Goal: Information Seeking & Learning: Learn about a topic

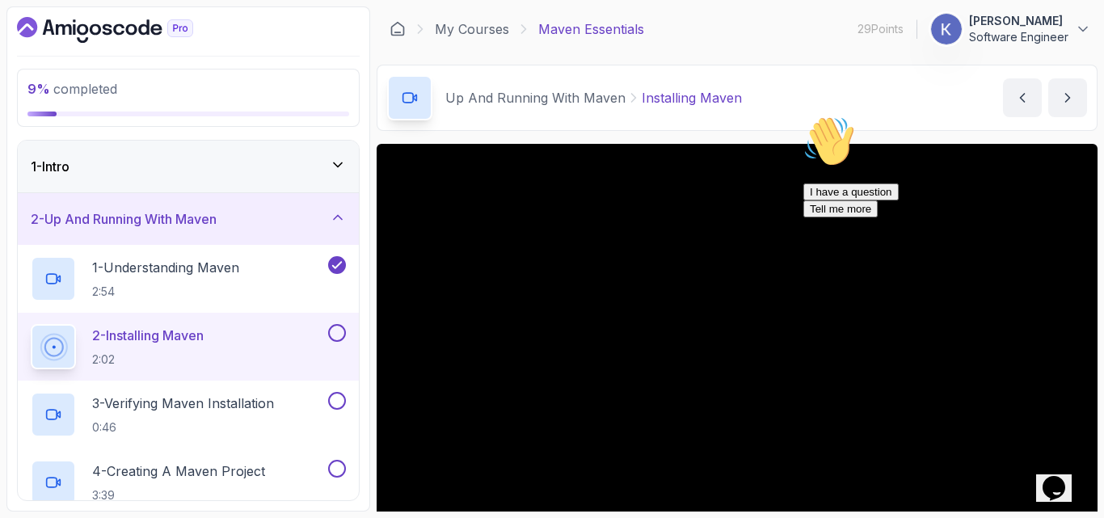
click at [803, 116] on icon "Chat attention grabber" at bounding box center [803, 116] width 0 height 0
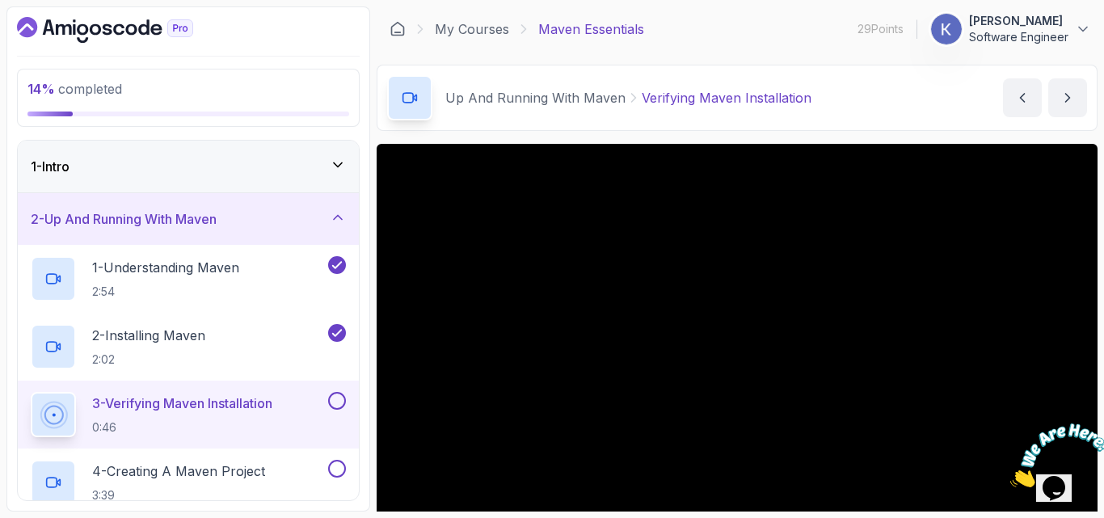
click at [1103, 229] on section "14 % completed 1 - Intro 2 - Up And Running With Maven 1 - Understanding Maven …" at bounding box center [552, 259] width 1104 height 518
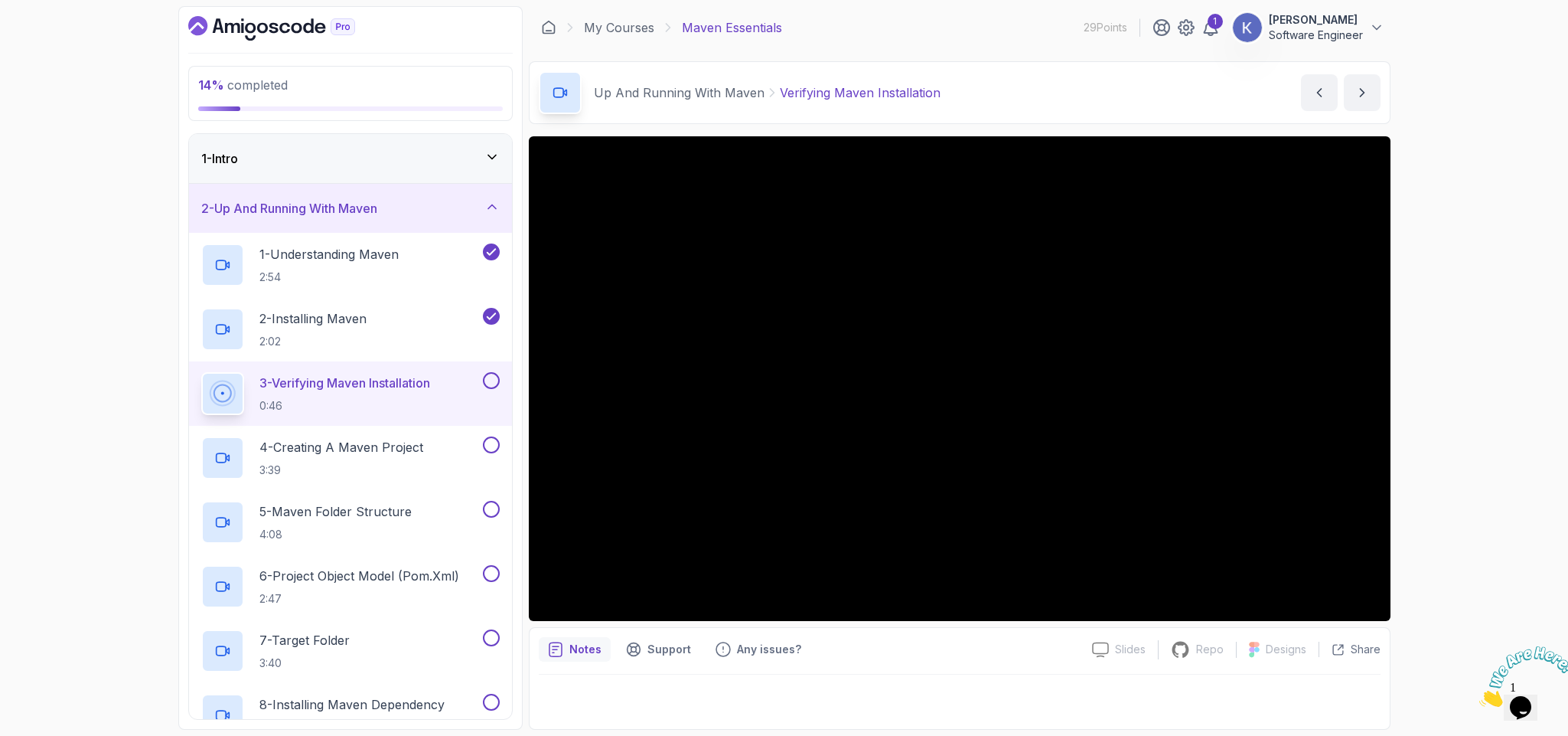
drag, startPoint x: 1027, startPoint y: 6, endPoint x: 991, endPoint y: 701, distance: 695.9
click at [991, 490] on div at bounding box center [959, 697] width 842 height 45
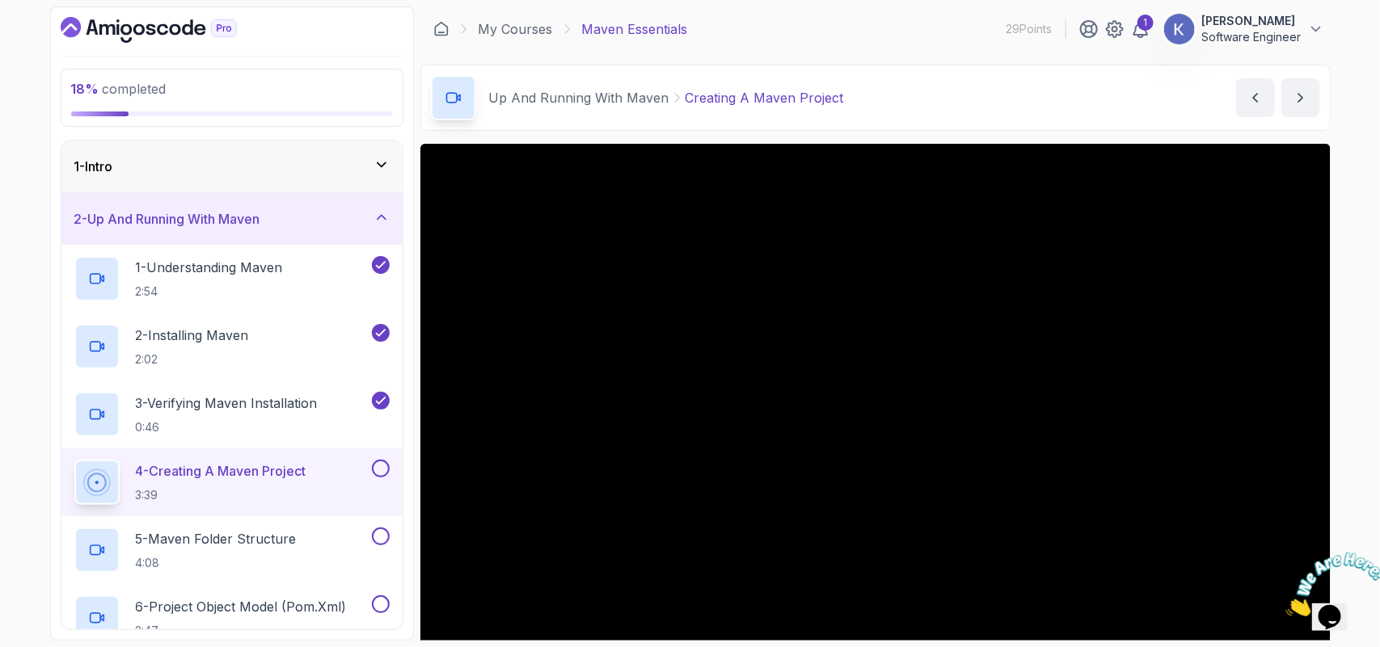
drag, startPoint x: 1625, startPoint y: 2, endPoint x: 898, endPoint y: 28, distance: 727.9
click at [898, 28] on div "My Courses Maven Essentials 29 Points 1 Subramanya jois Software Engineer" at bounding box center [875, 28] width 910 height 45
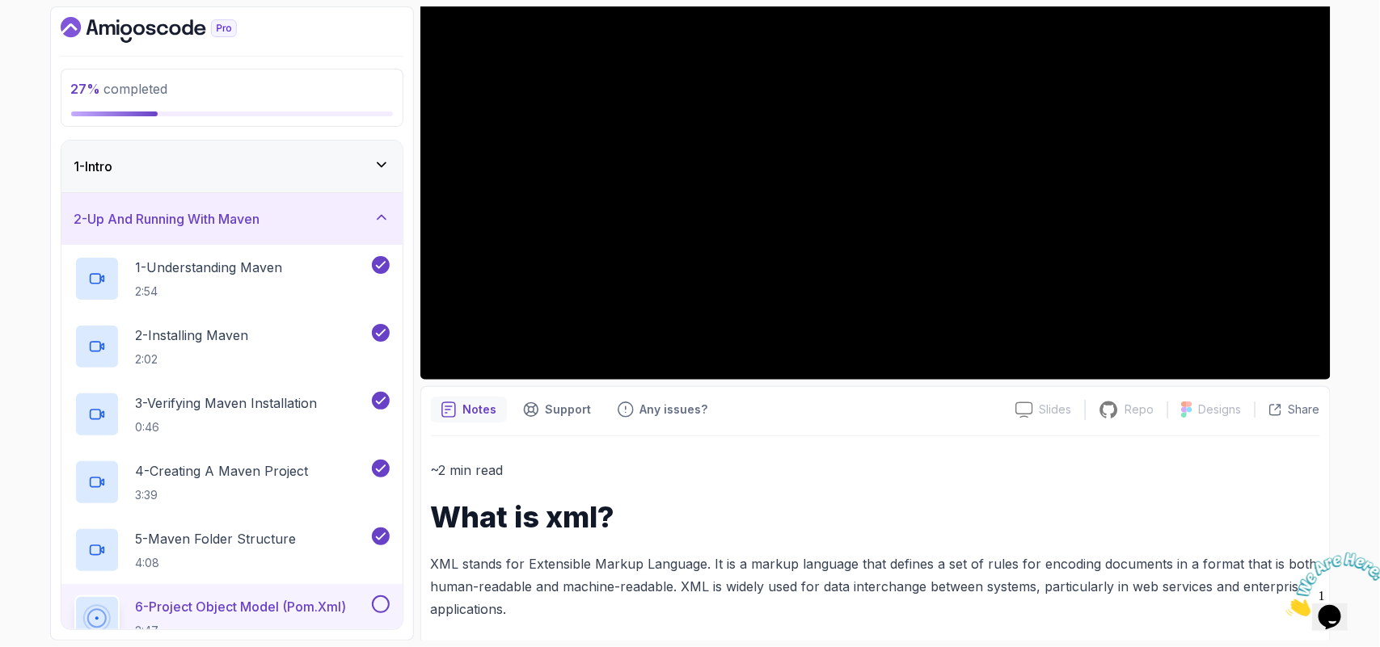
scroll to position [323, 0]
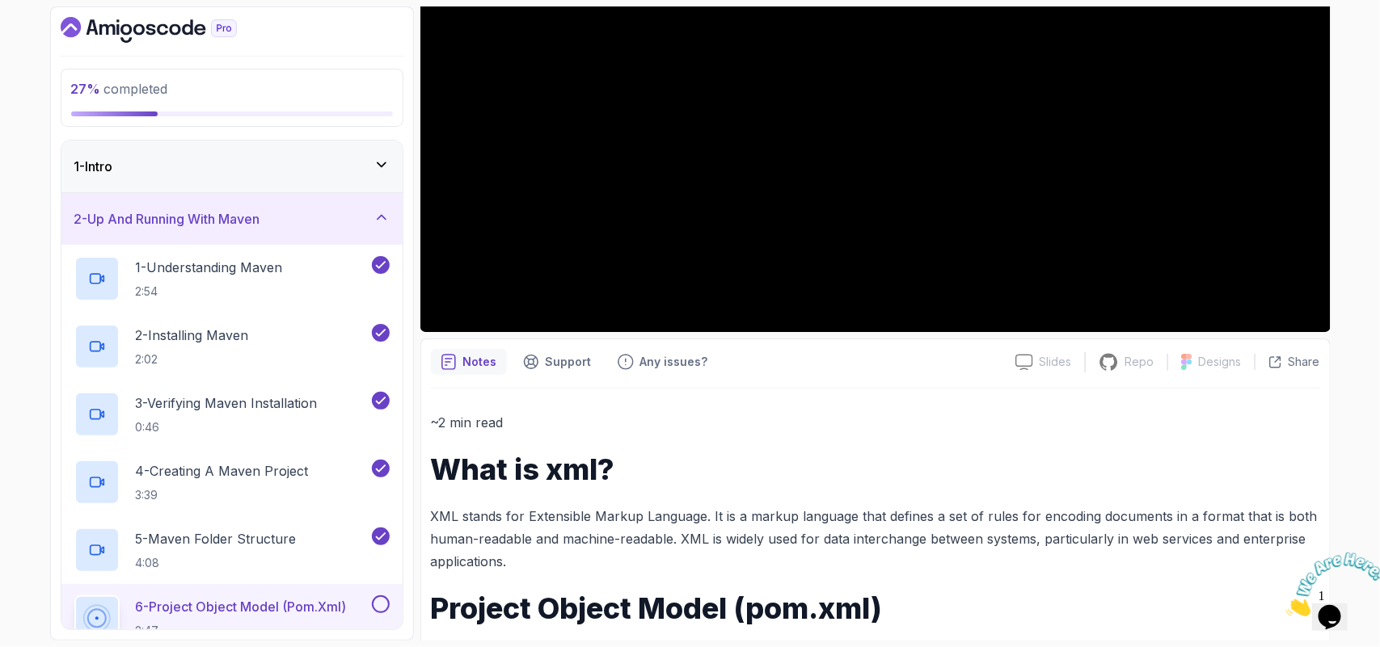
click at [1096, 474] on h1 "What is xml?" at bounding box center [875, 469] width 889 height 32
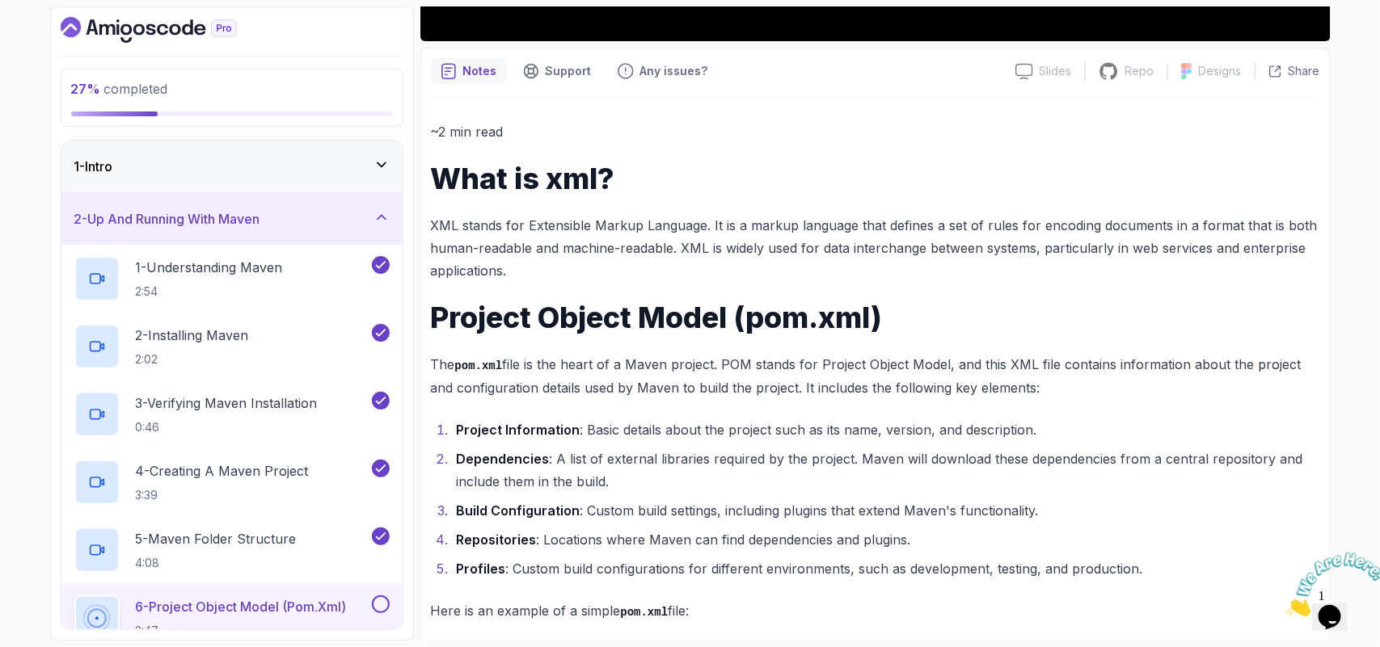
scroll to position [628, 0]
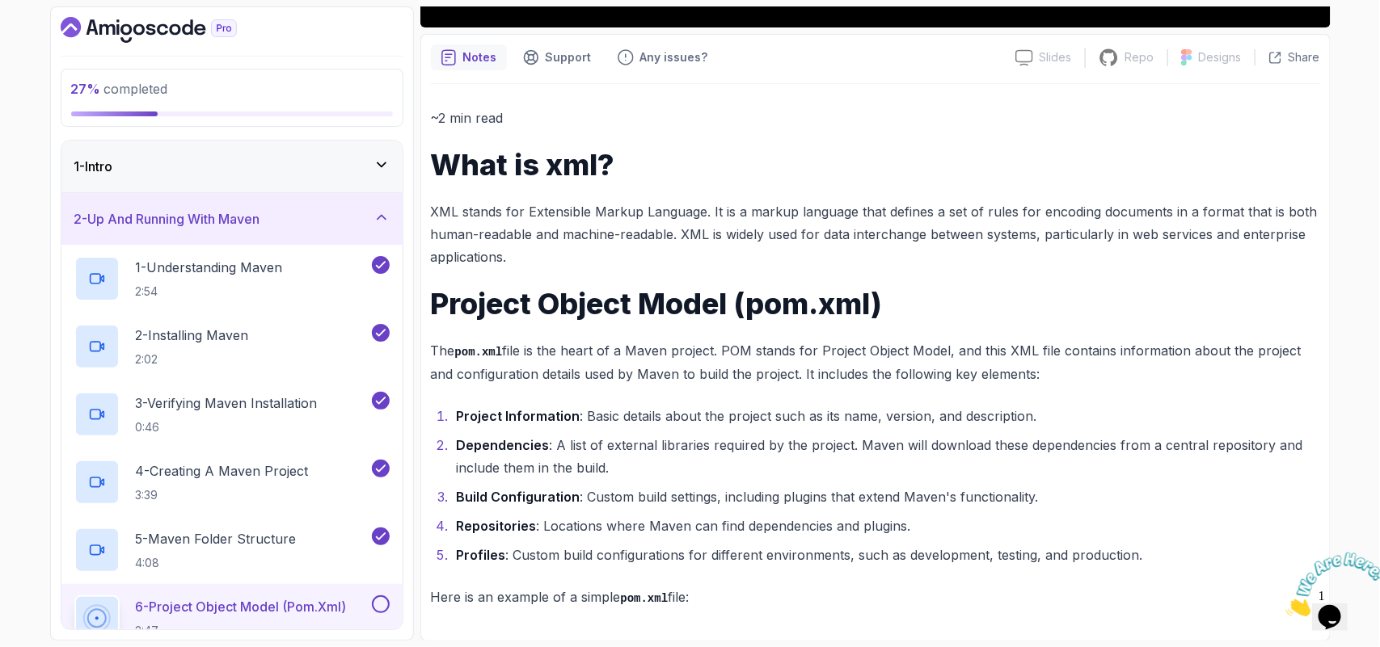
click at [1096, 474] on li "Dependencies : A list of external libraries required by the project. Maven will…" at bounding box center [886, 456] width 868 height 45
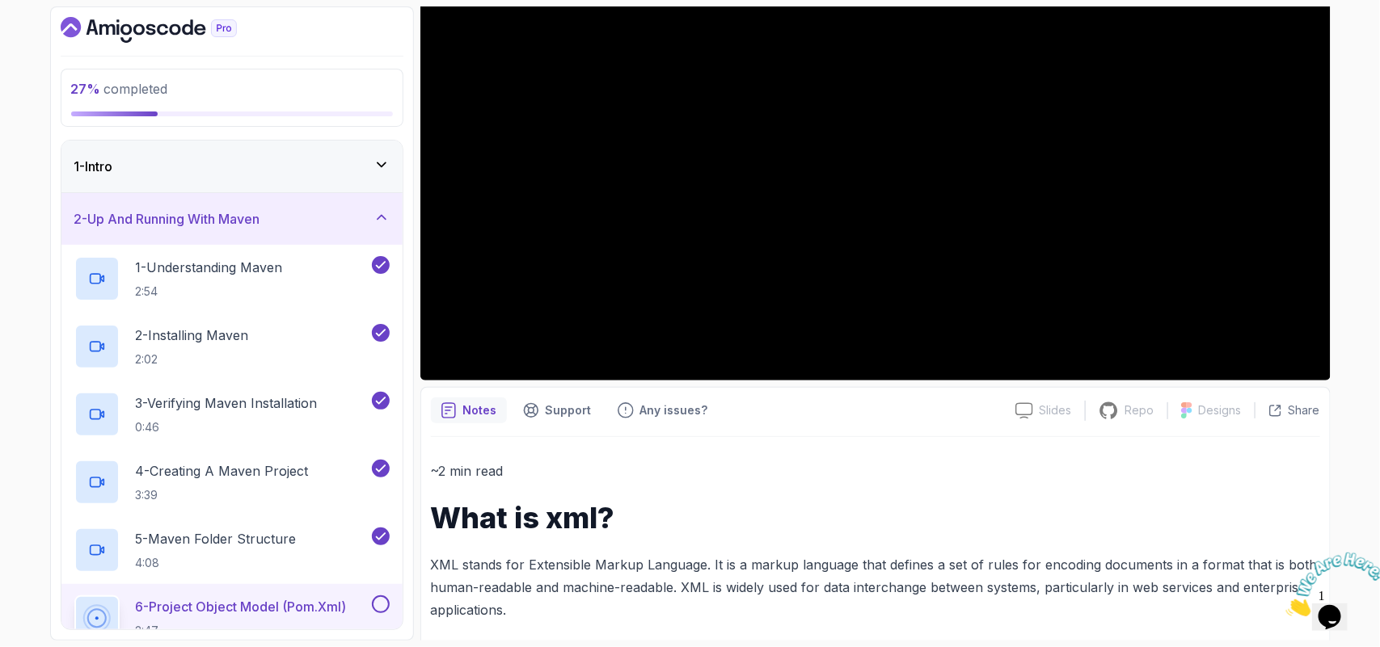
scroll to position [276, 0]
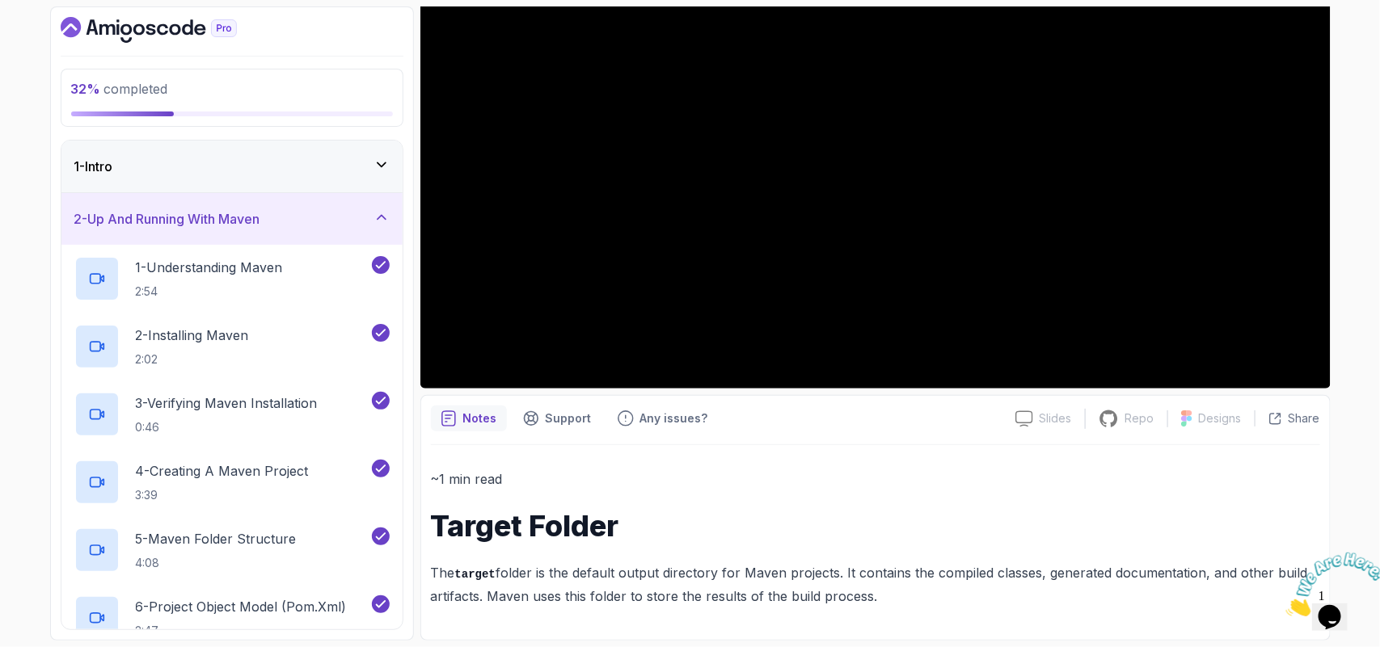
scroll to position [138, 0]
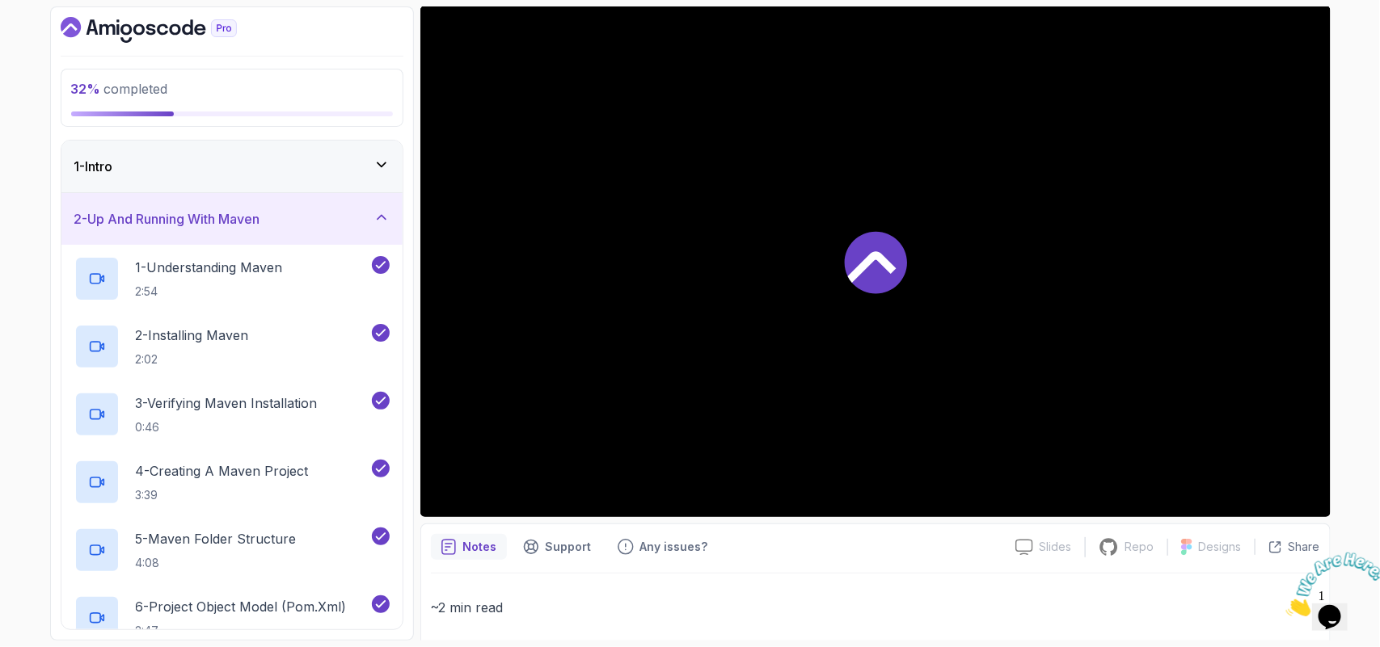
scroll to position [276, 0]
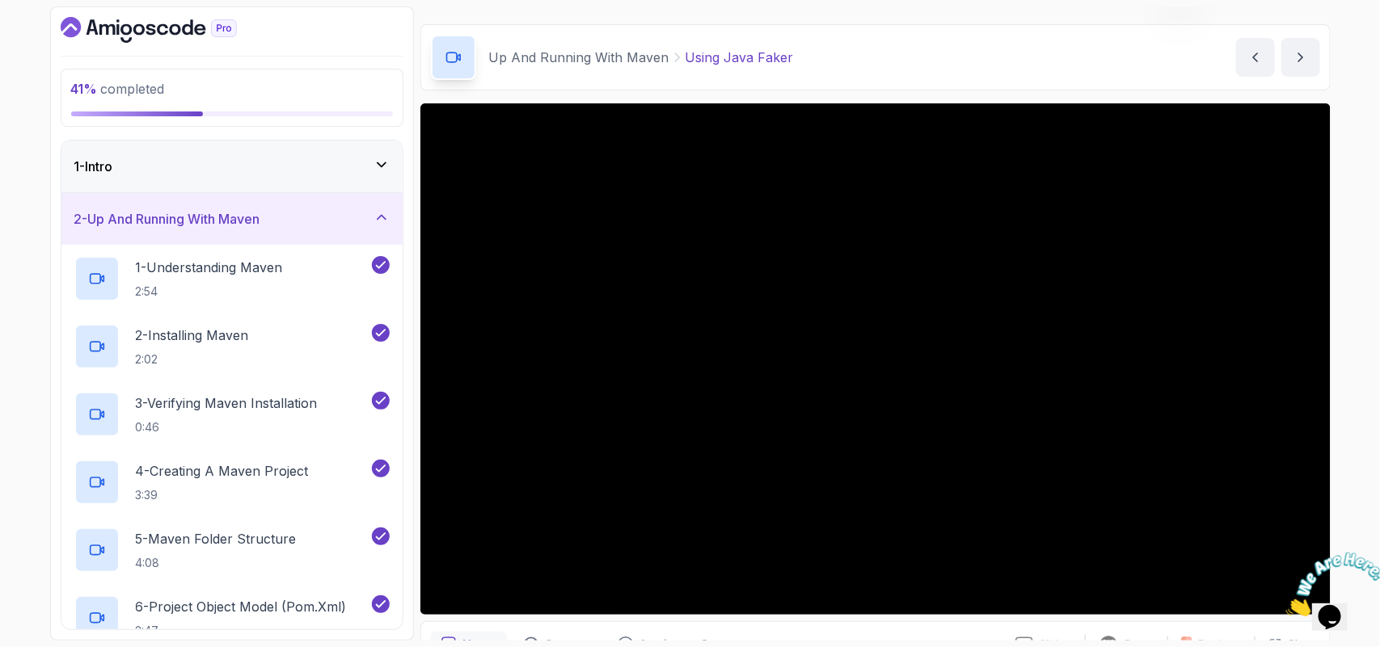
scroll to position [127, 0]
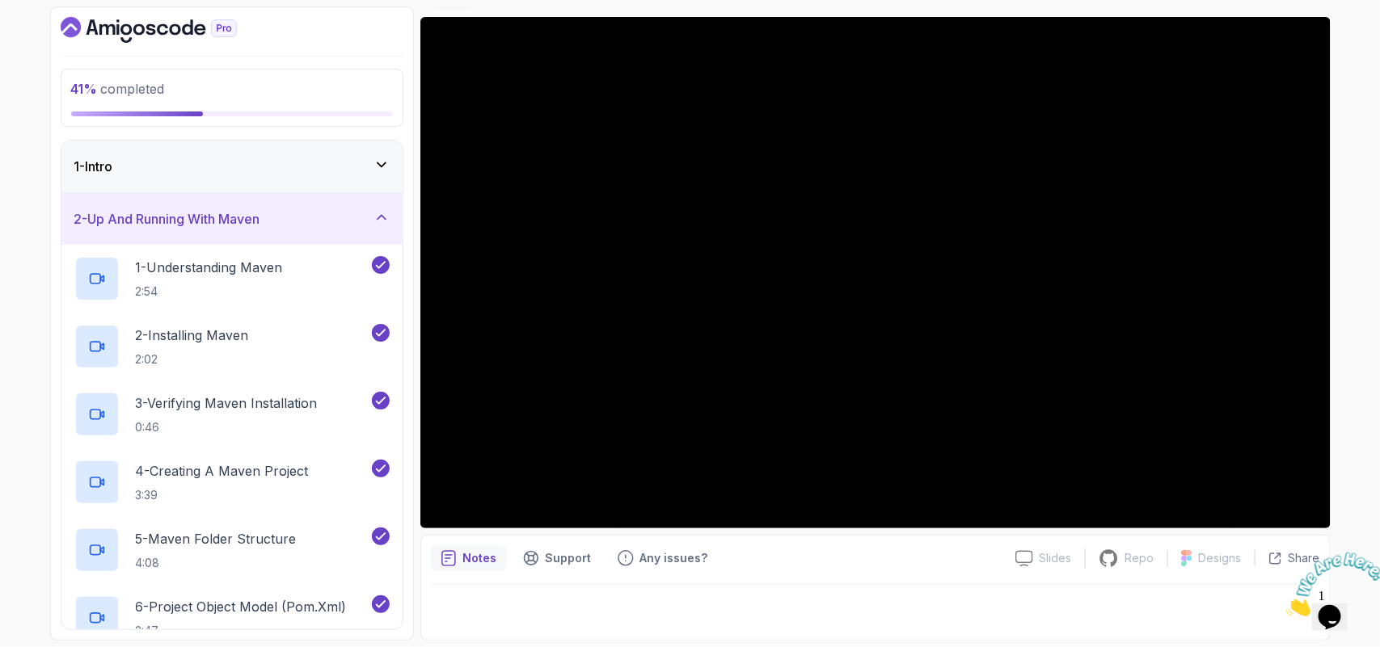
click at [410, 470] on div "41 % completed 1 - Intro 2 - Up And Running With Maven 1 - Understanding Maven …" at bounding box center [232, 323] width 364 height 634
click at [66, 517] on div "5 - Maven Folder Structure 4:08" at bounding box center [231, 550] width 341 height 68
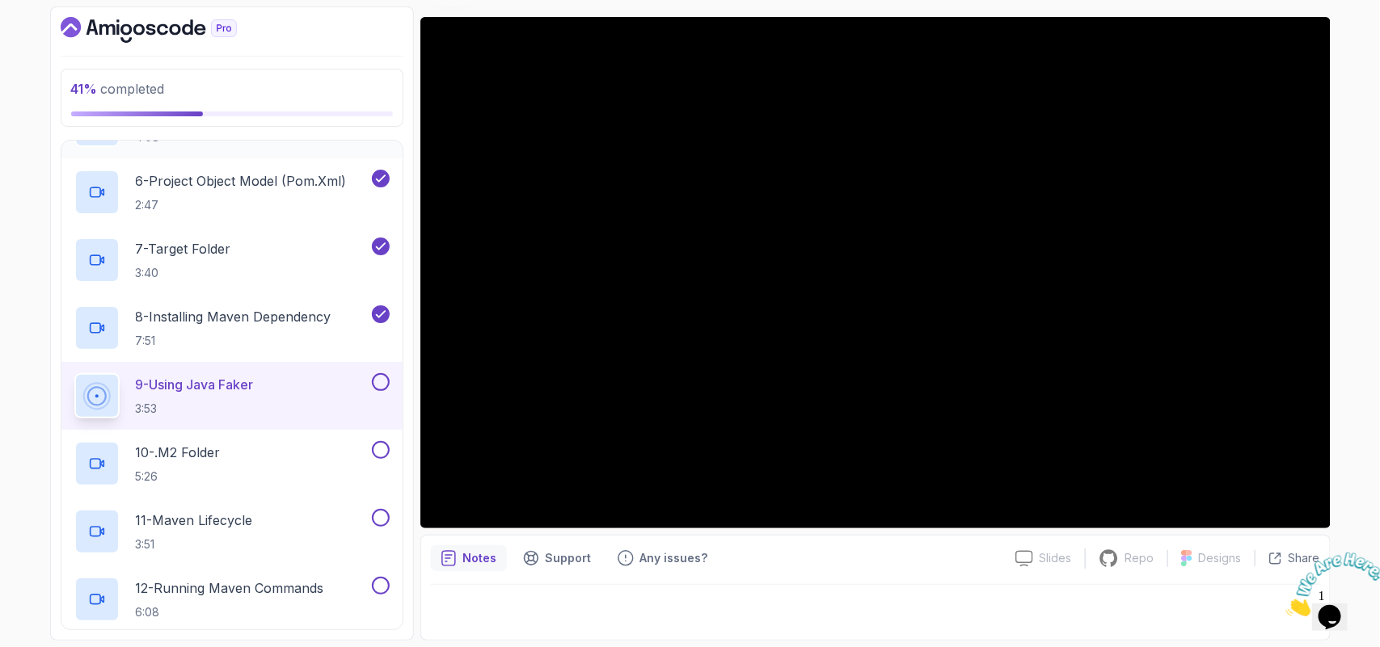
scroll to position [672, 0]
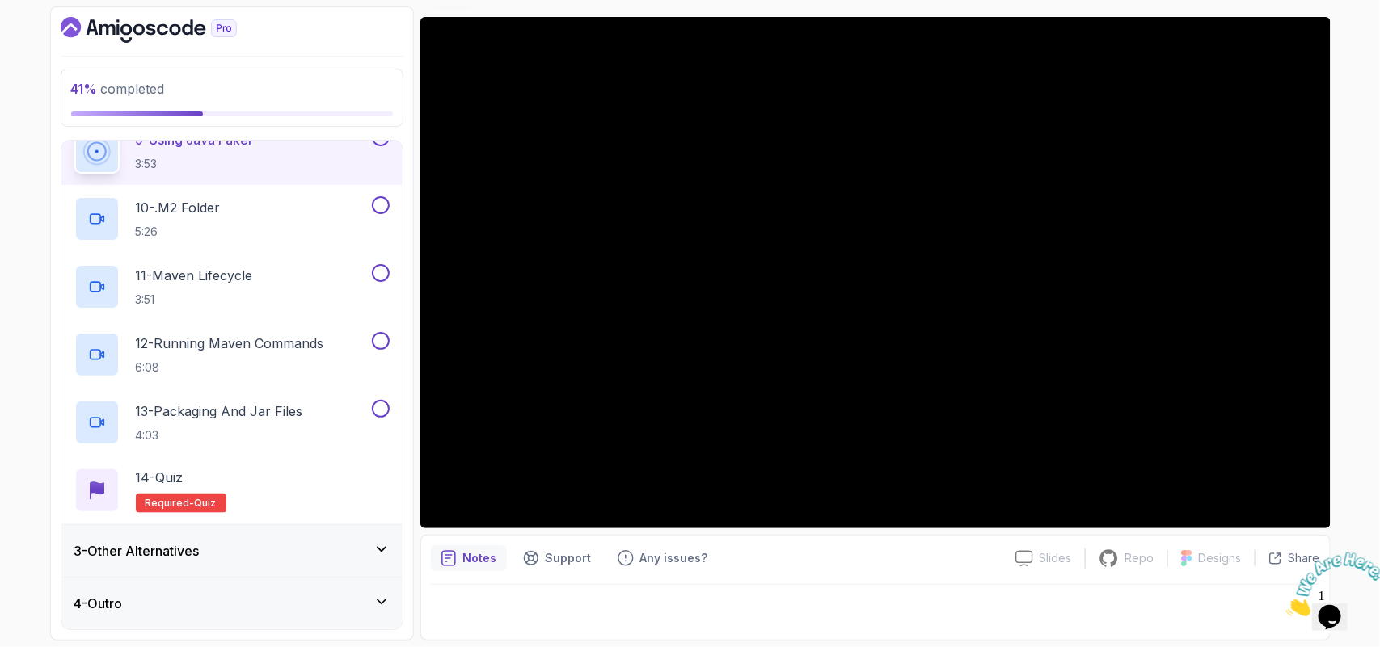
click at [251, 517] on div "3 - Other Alternatives" at bounding box center [231, 551] width 315 height 19
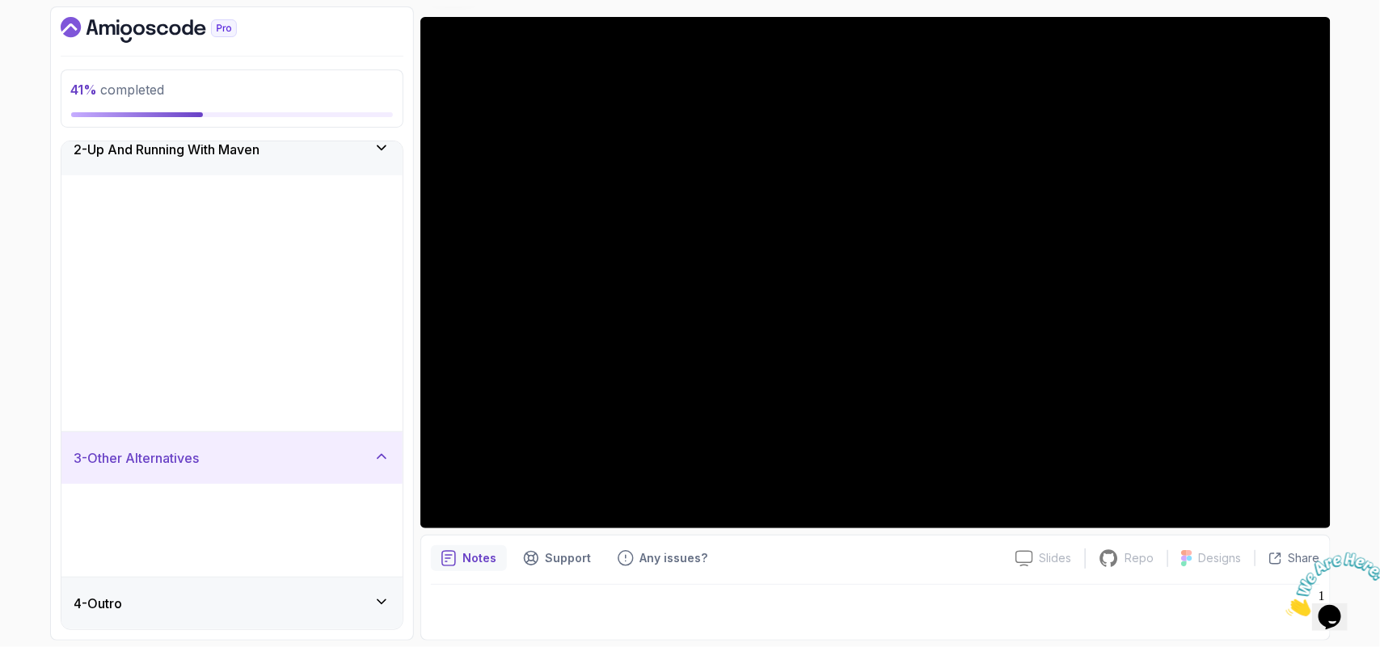
scroll to position [0, 0]
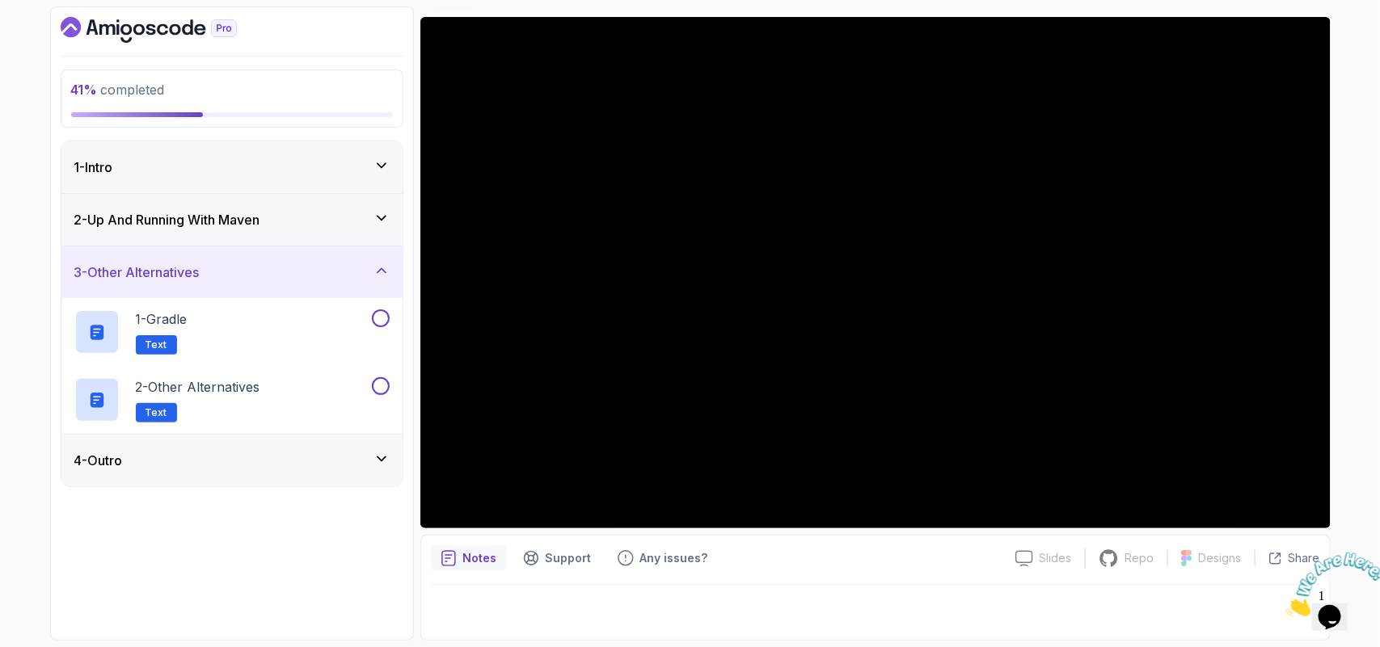
click at [256, 457] on div "4 - Outro" at bounding box center [231, 460] width 315 height 19
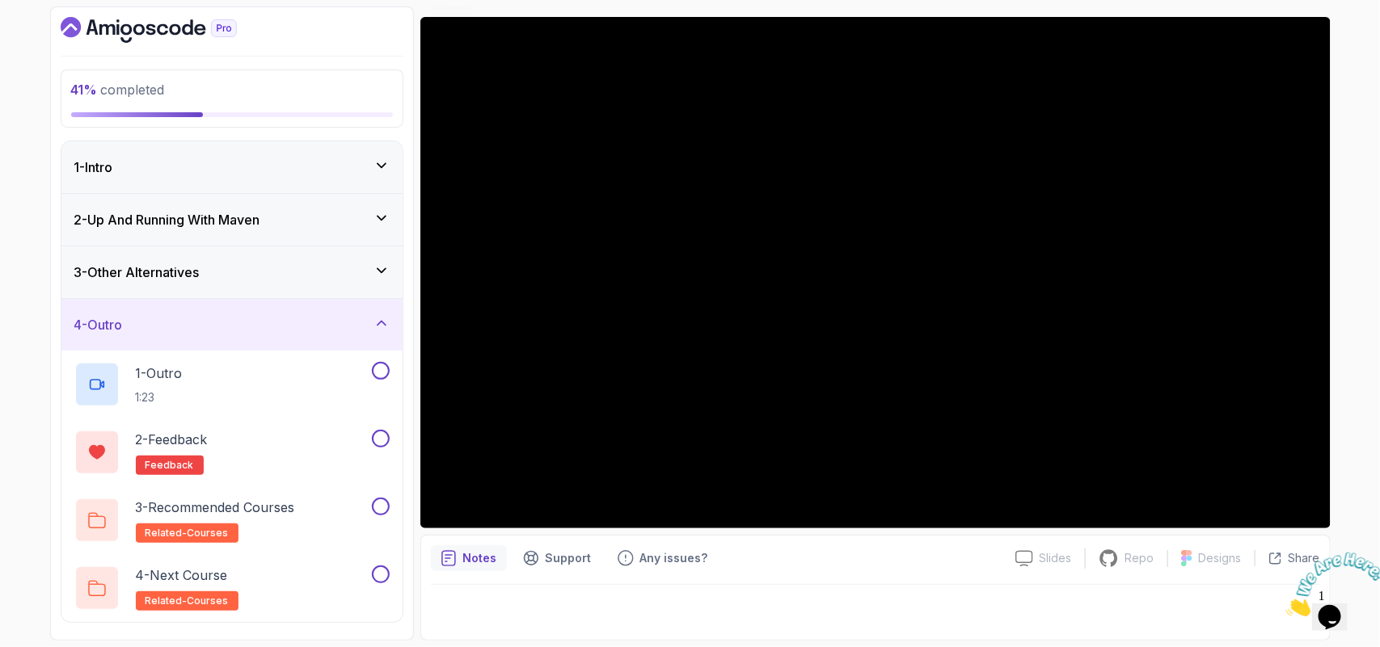
click at [252, 324] on div "4 - Outro" at bounding box center [231, 324] width 315 height 19
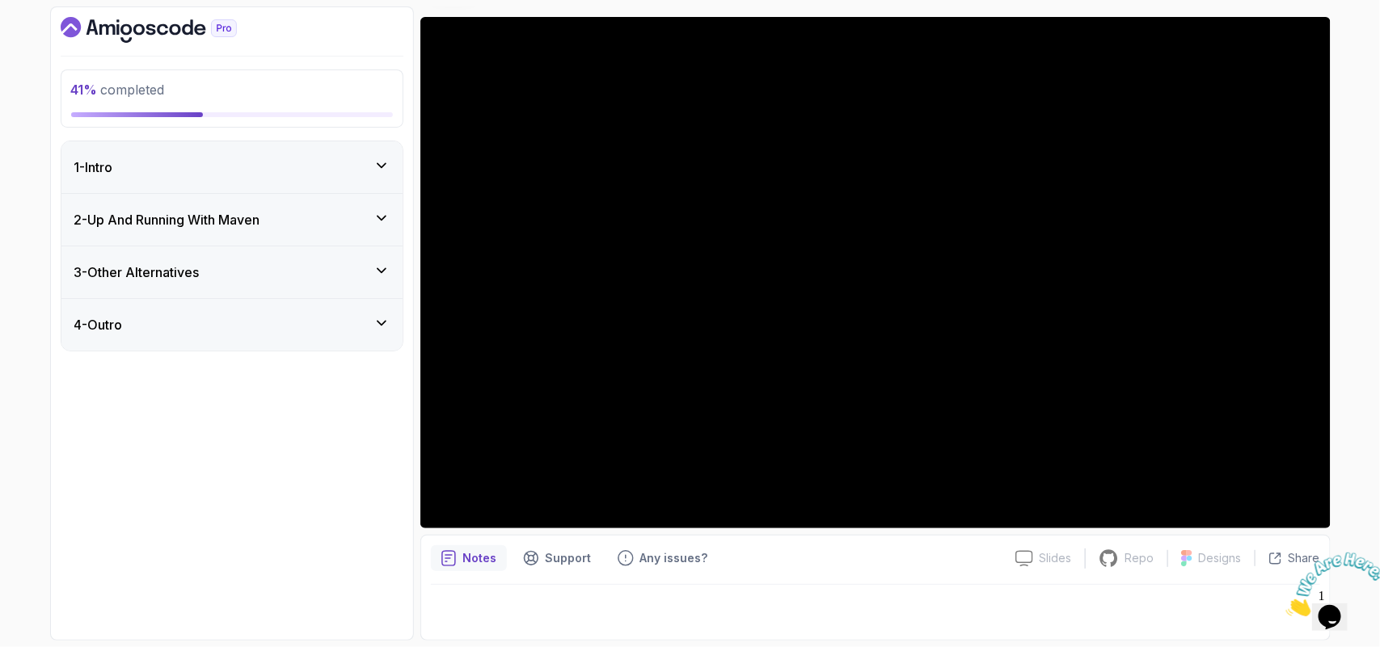
click at [322, 272] on div "3 - Other Alternatives" at bounding box center [231, 272] width 315 height 19
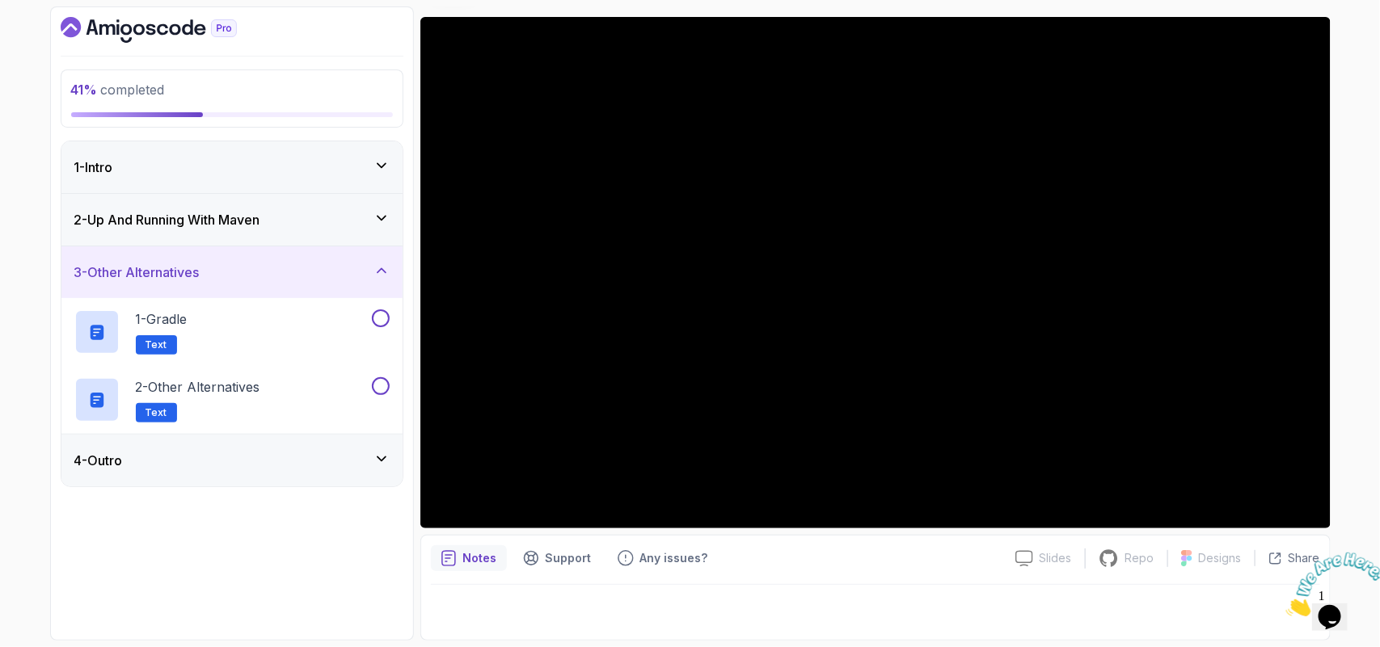
click at [318, 221] on div "2 - Up And Running With Maven" at bounding box center [231, 219] width 315 height 19
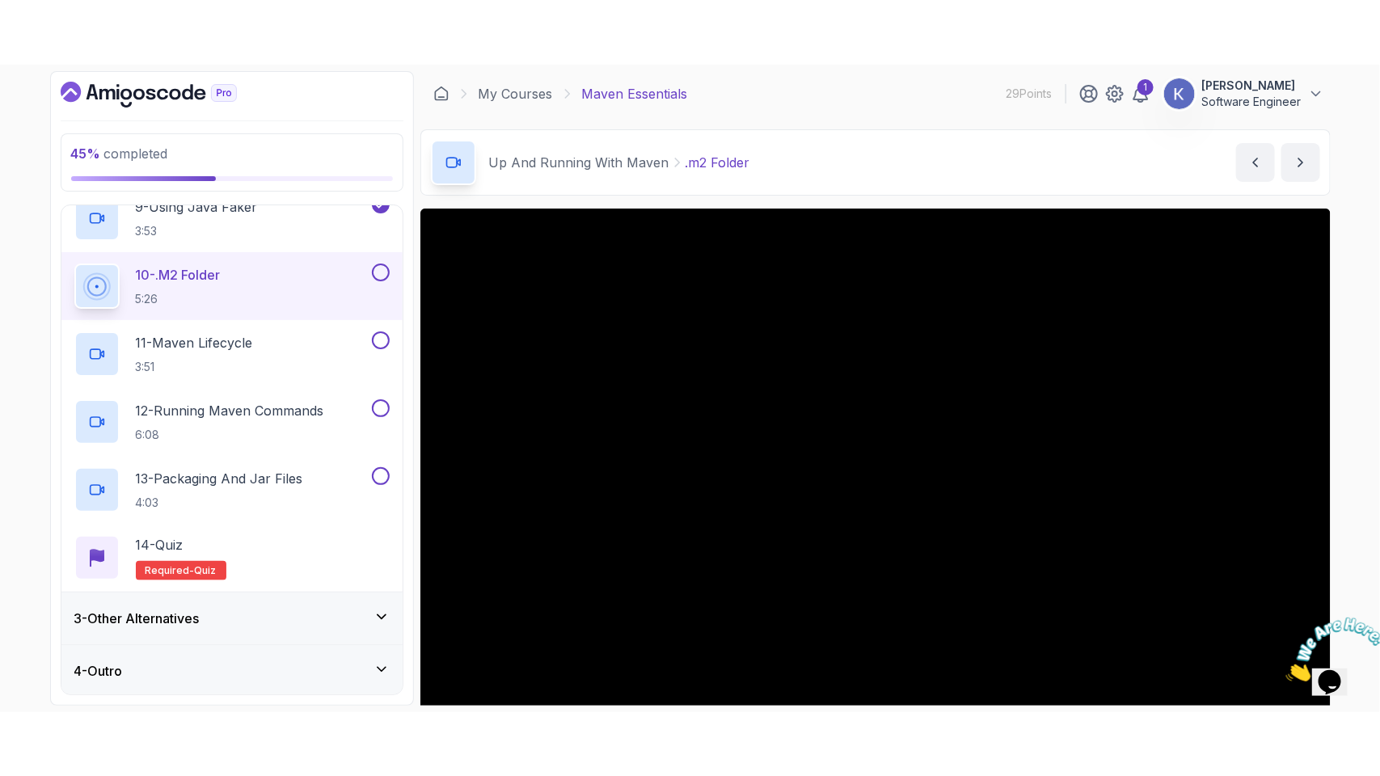
scroll to position [672, 0]
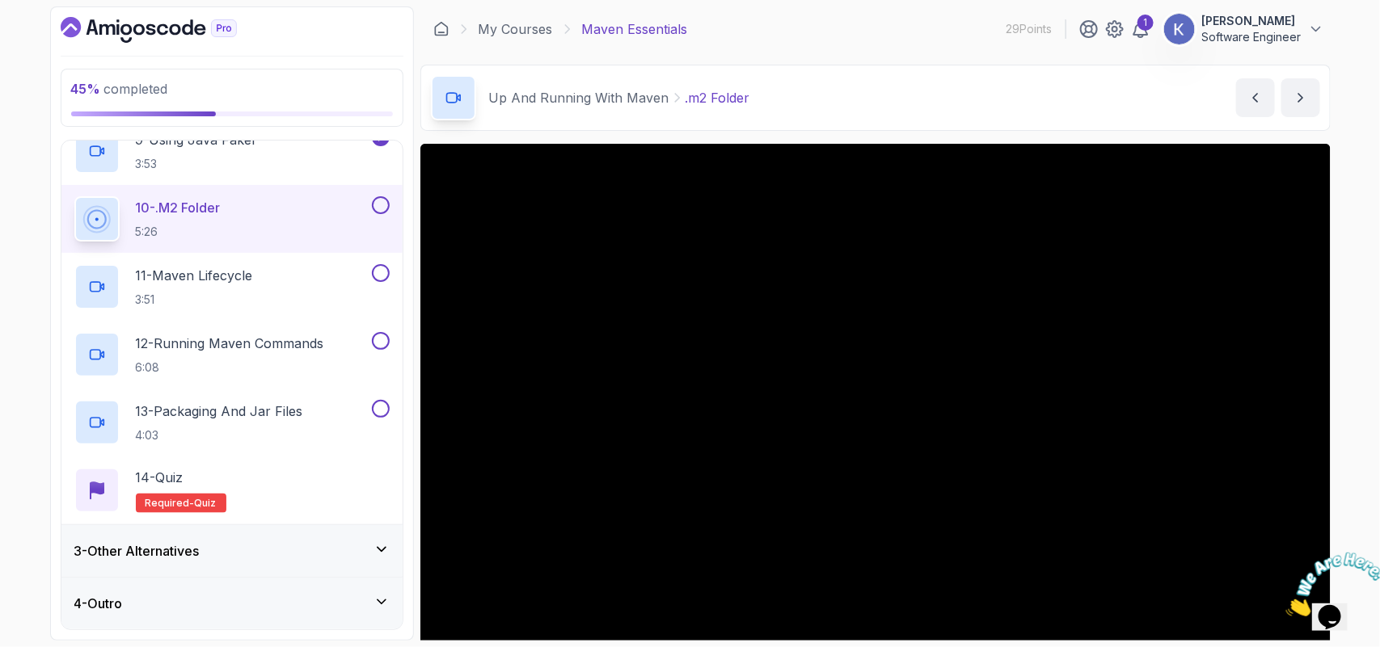
click at [1103, 369] on div "45 % completed 1 - Intro 2 - Up And Running With Maven 1 - Understanding Maven …" at bounding box center [690, 323] width 1380 height 647
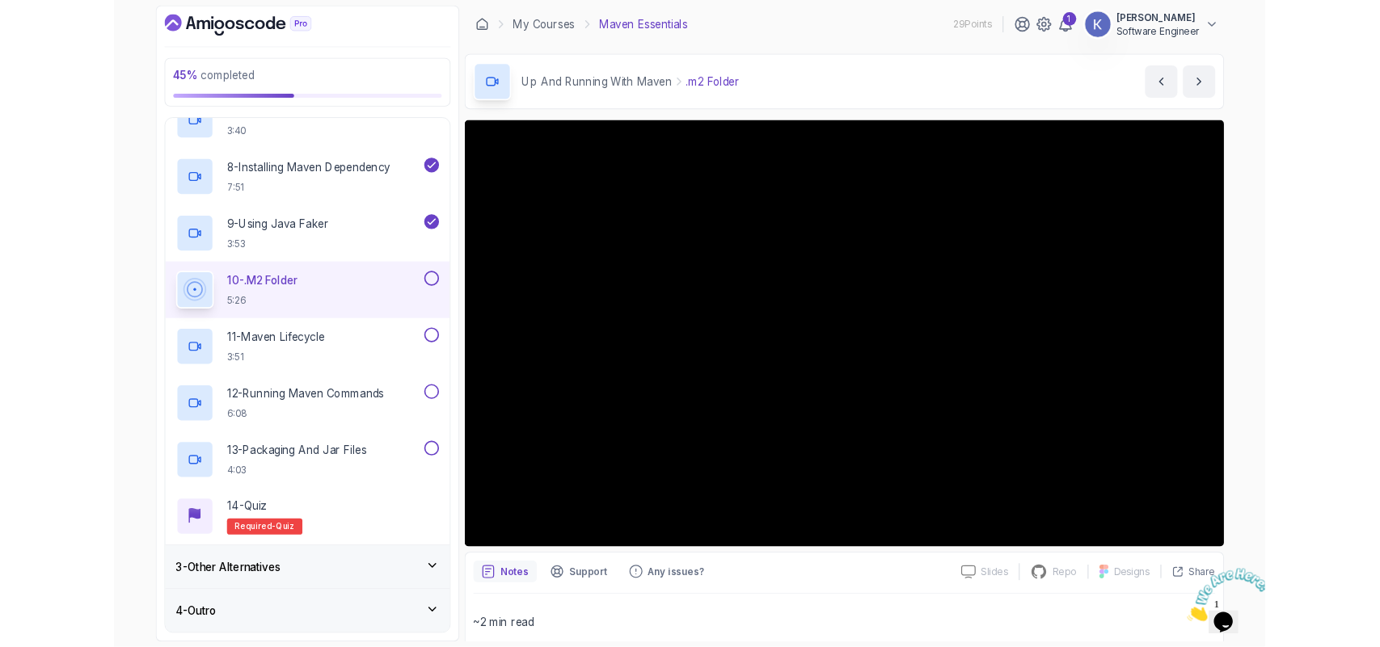
scroll to position [543, 0]
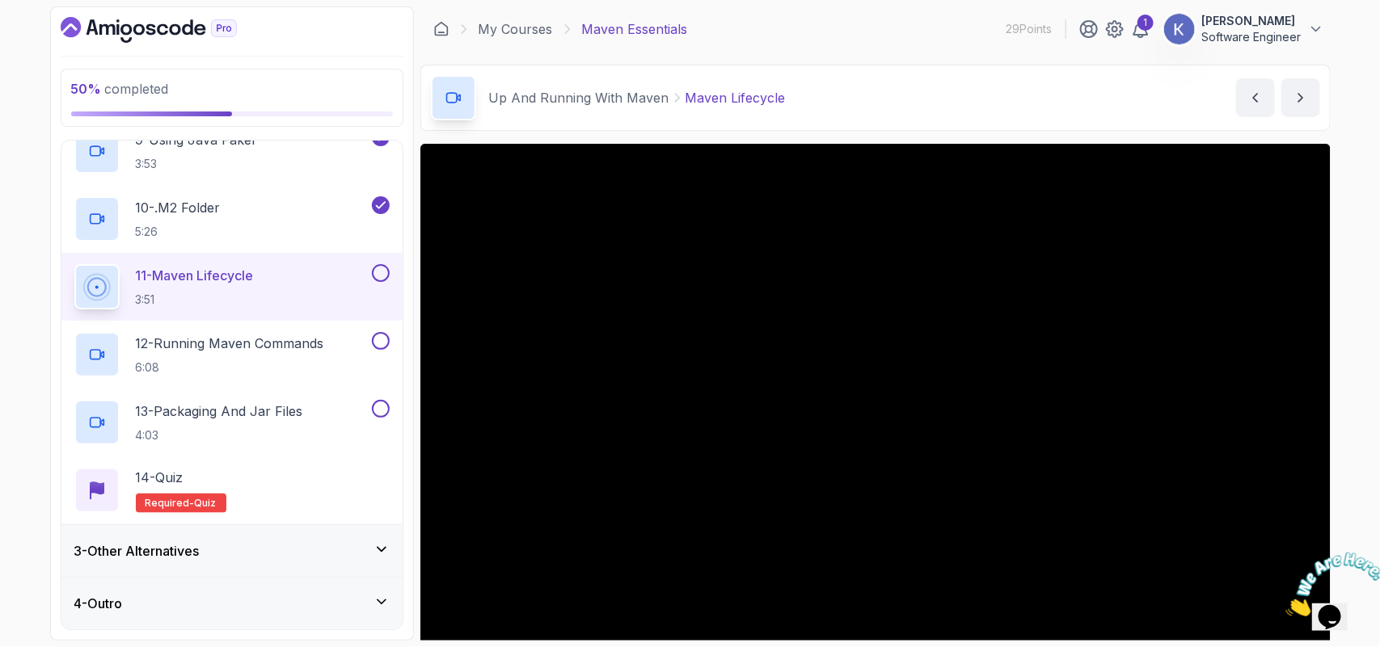
scroll to position [543, 0]
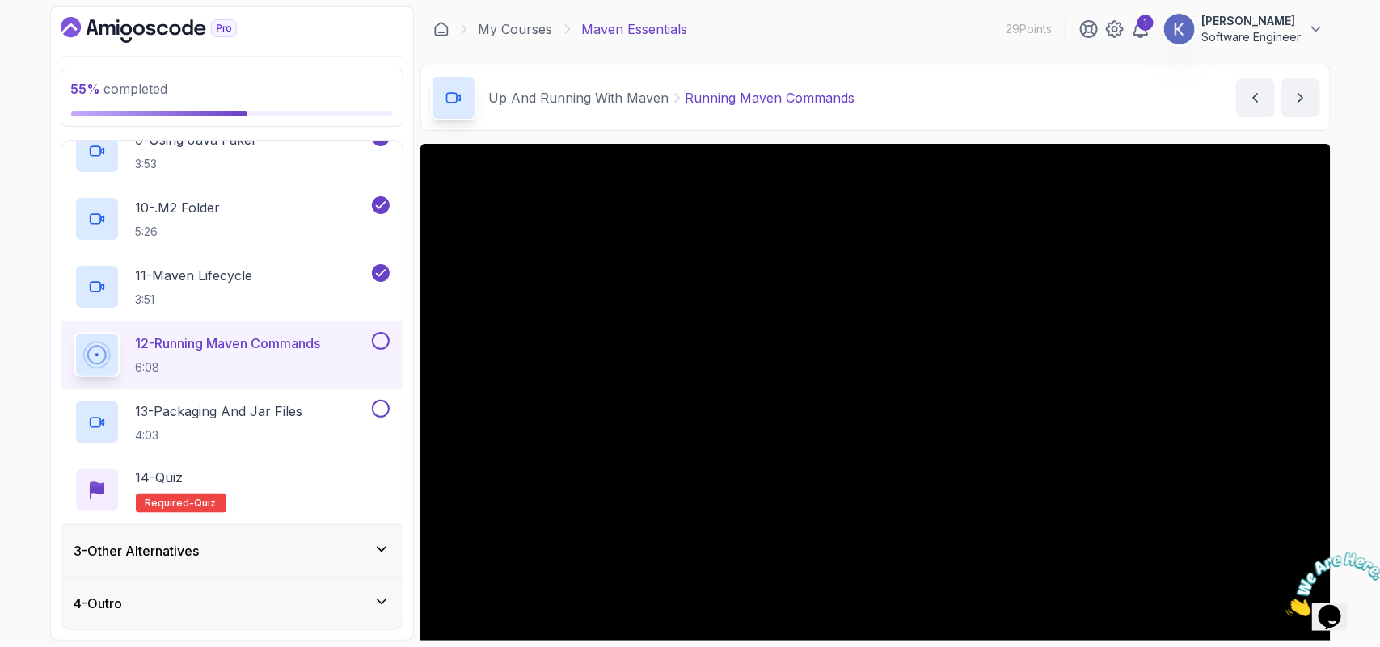
scroll to position [543, 0]
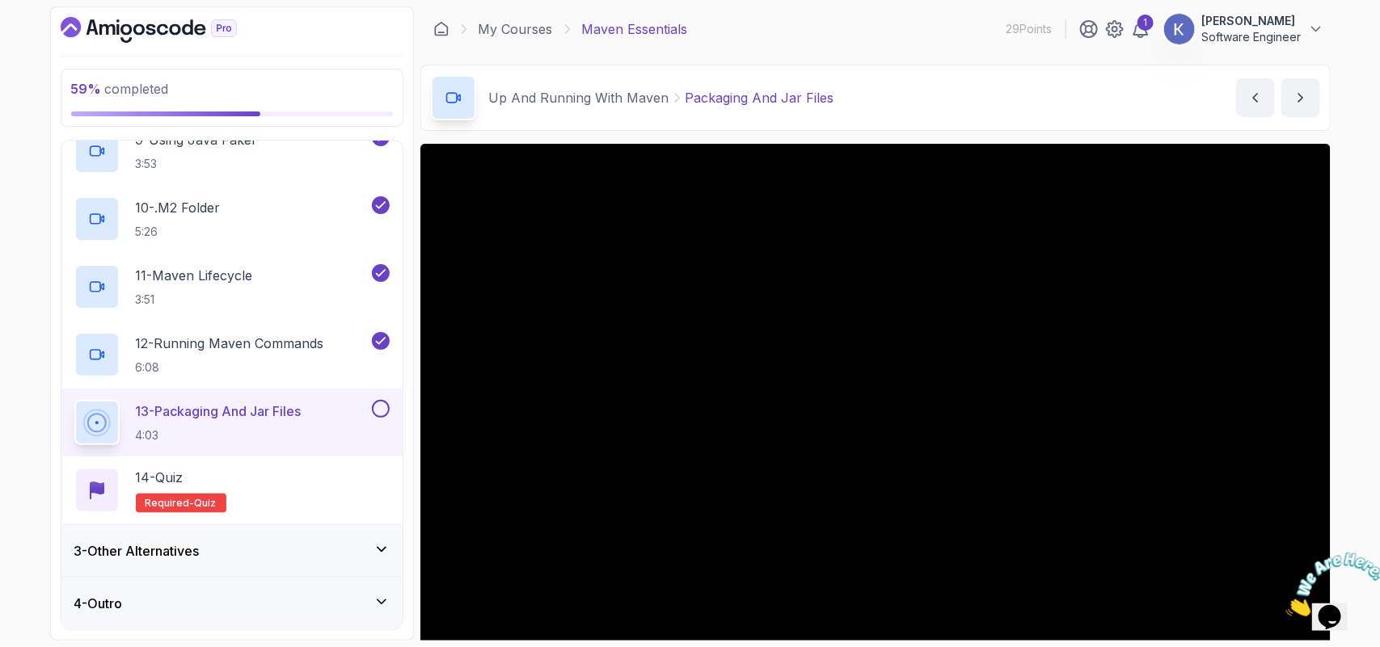
scroll to position [543, 0]
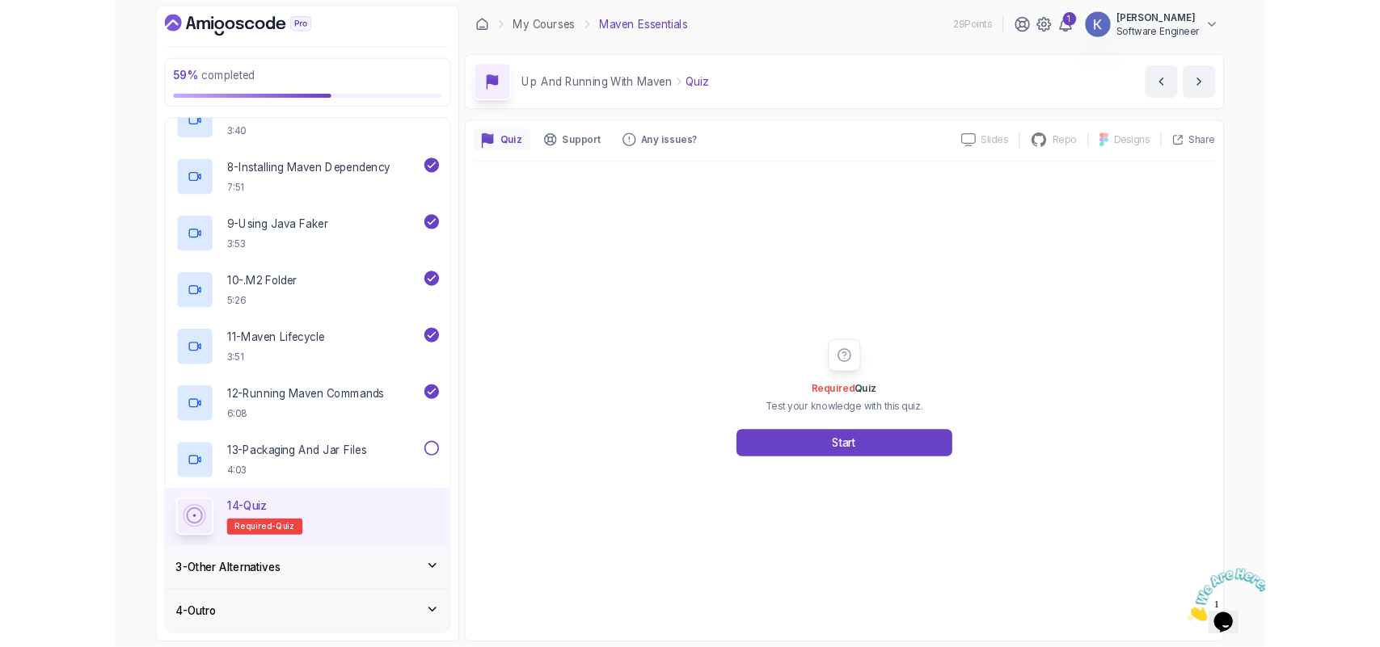
scroll to position [672, 0]
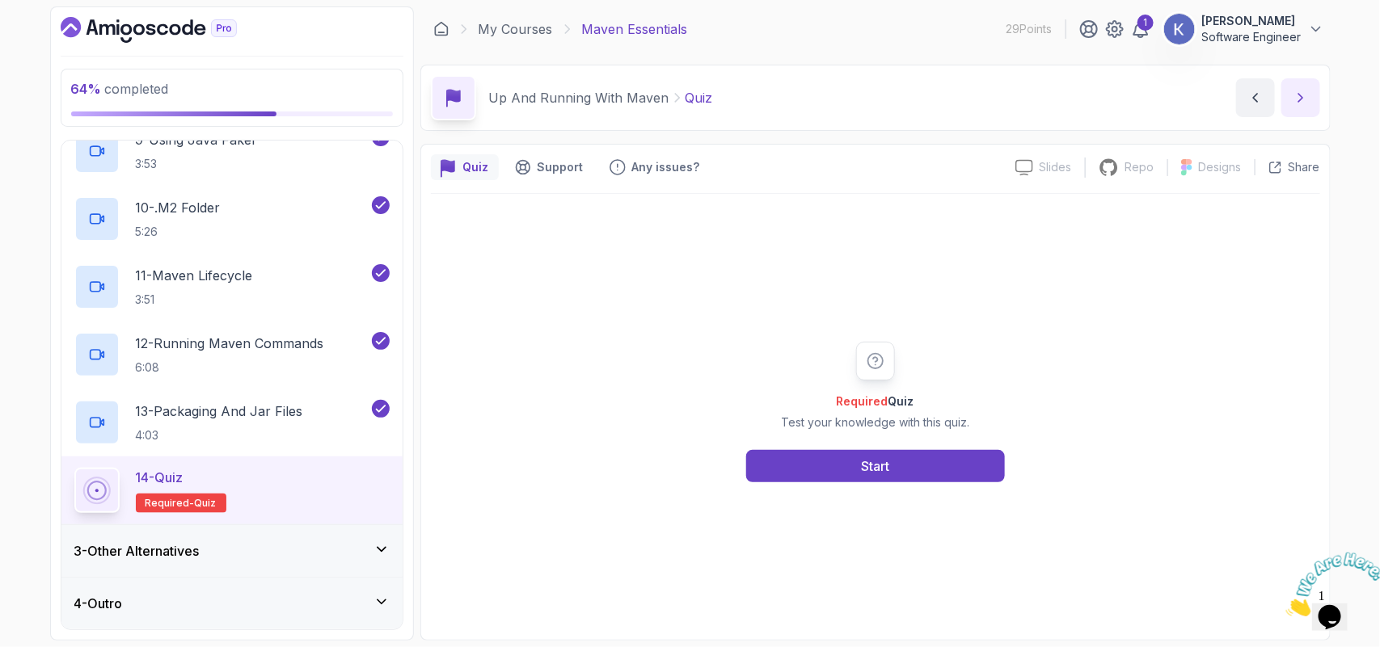
click at [1103, 89] on button "next content" at bounding box center [1300, 97] width 39 height 39
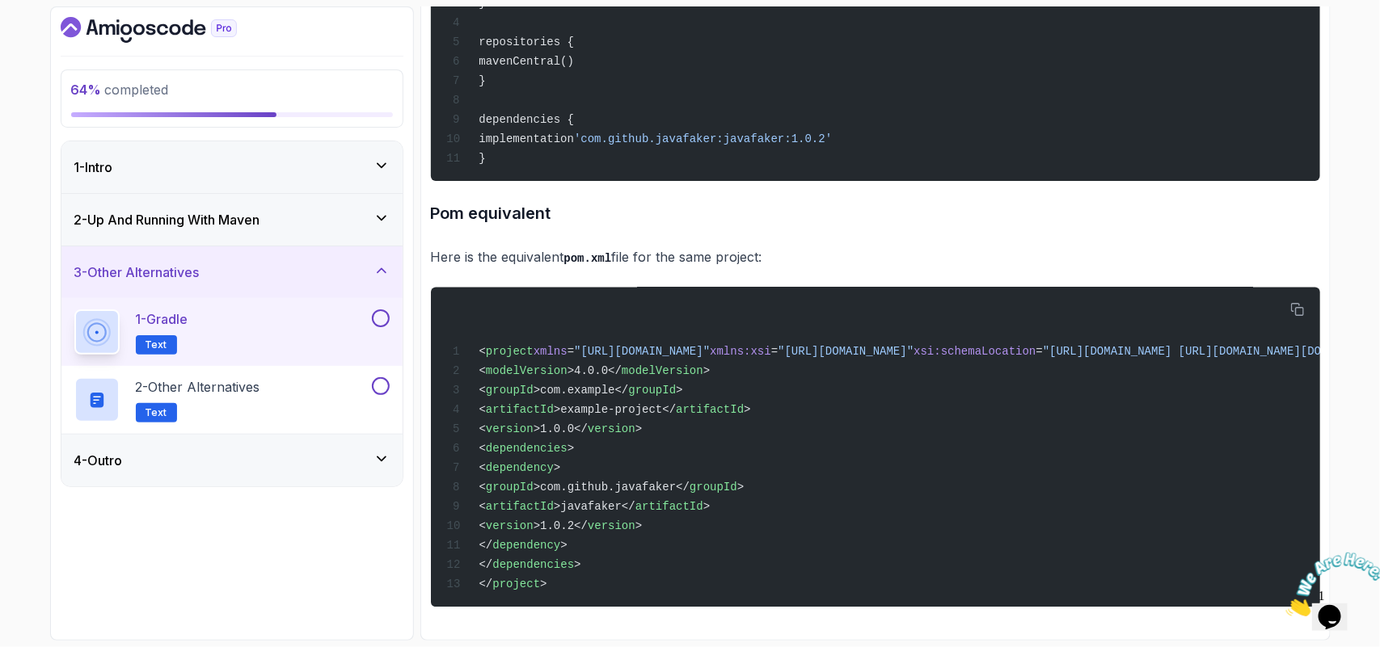
scroll to position [1332, 0]
drag, startPoint x: 1016, startPoint y: 417, endPoint x: 638, endPoint y: 453, distance: 379.1
click at [638, 453] on div "< project xmlns = "http://maven.apache.org/POM/4.0.0" xmlns:xsi = "http://www.w…" at bounding box center [874, 447] width 863 height 301
click at [382, 316] on button at bounding box center [381, 319] width 18 height 18
click at [309, 406] on div "2 - Other Alternatives Text" at bounding box center [221, 399] width 294 height 45
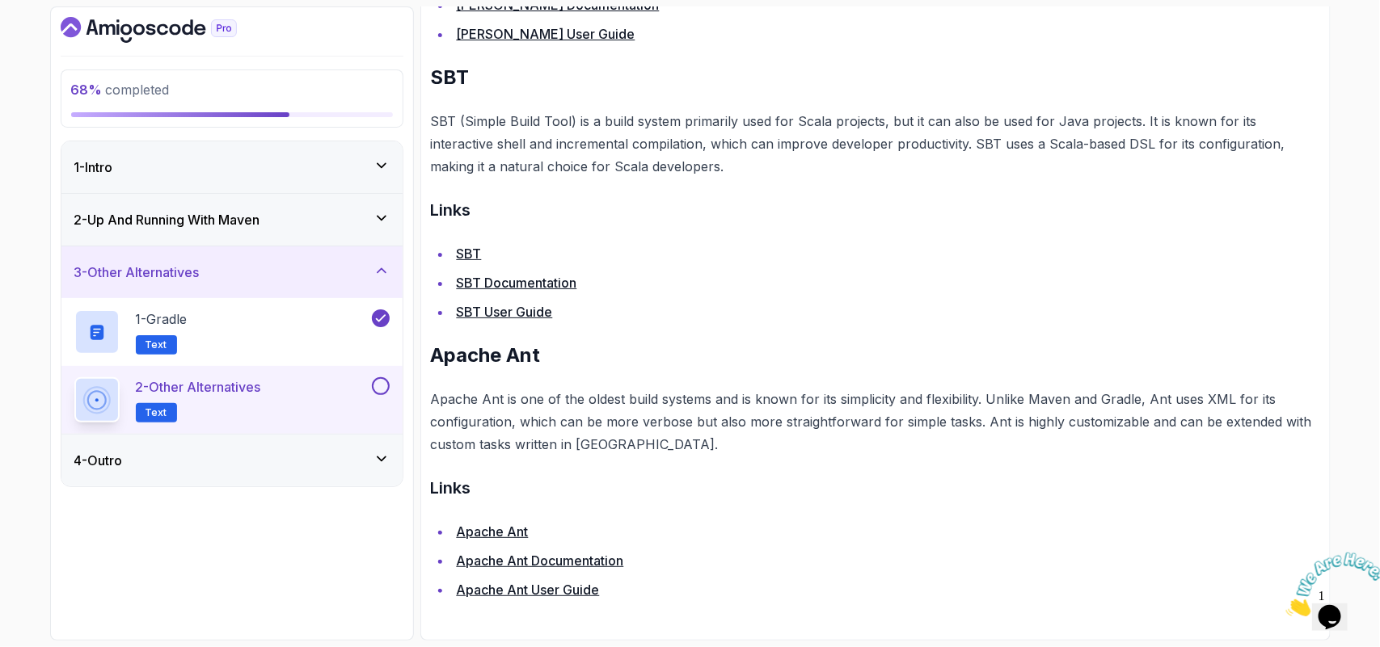
scroll to position [843, 0]
click at [373, 386] on button at bounding box center [381, 386] width 18 height 18
click at [384, 451] on div "4 - Outro" at bounding box center [231, 460] width 315 height 19
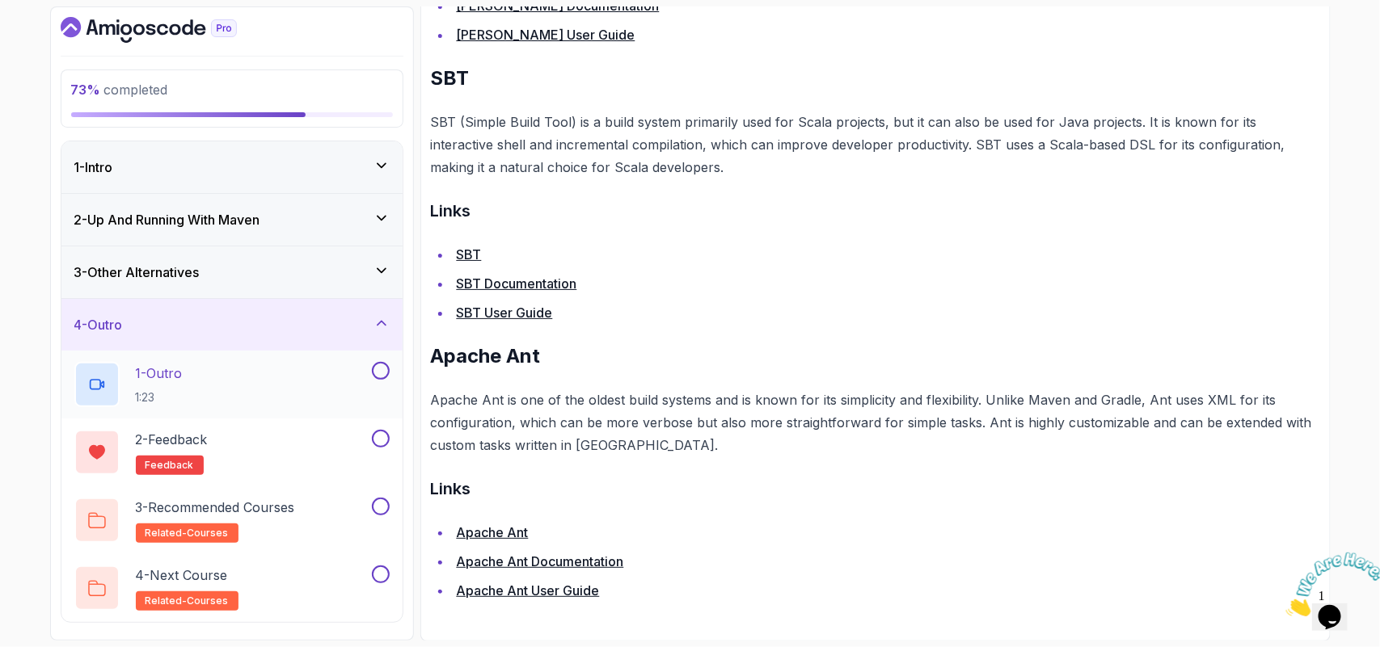
click at [259, 390] on div "1 - Outro 1:23" at bounding box center [221, 384] width 294 height 45
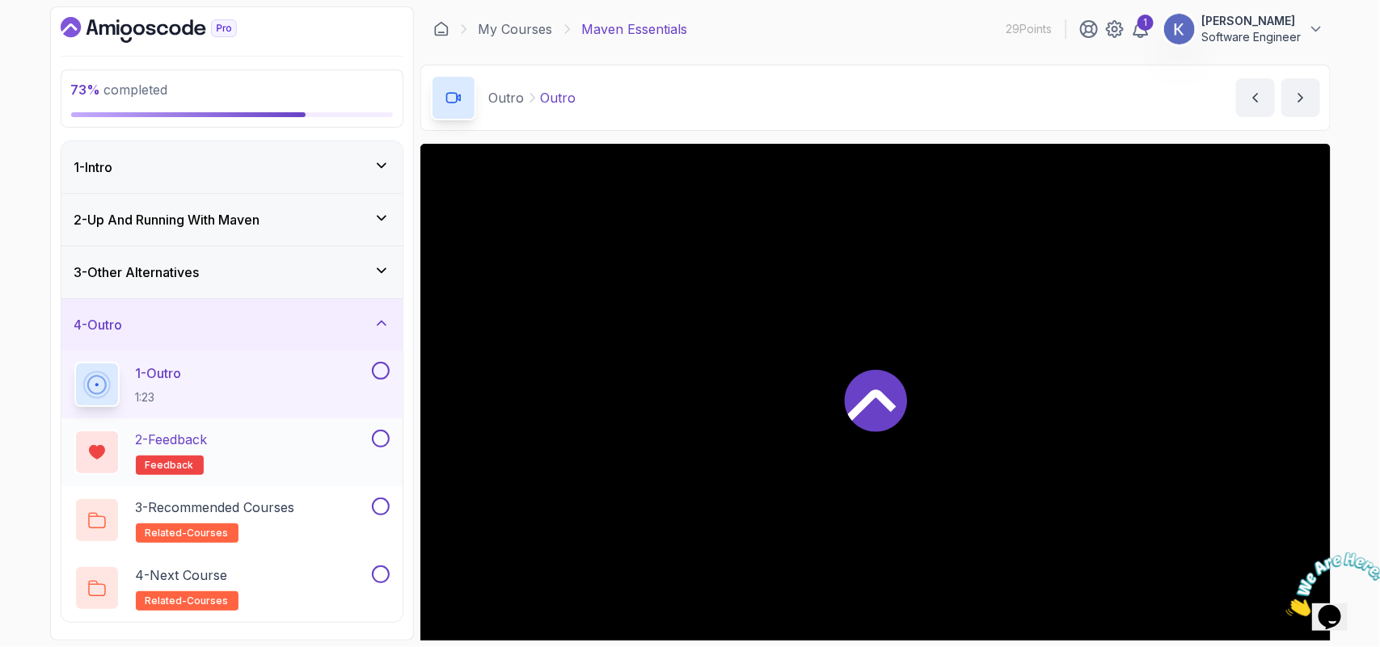
drag, startPoint x: 259, startPoint y: 390, endPoint x: 200, endPoint y: 438, distance: 76.4
click at [200, 438] on div "1 - Outro 1:23 2 - Feedback feedback 3 - Recommended Courses related-courses 4 …" at bounding box center [231, 487] width 341 height 272
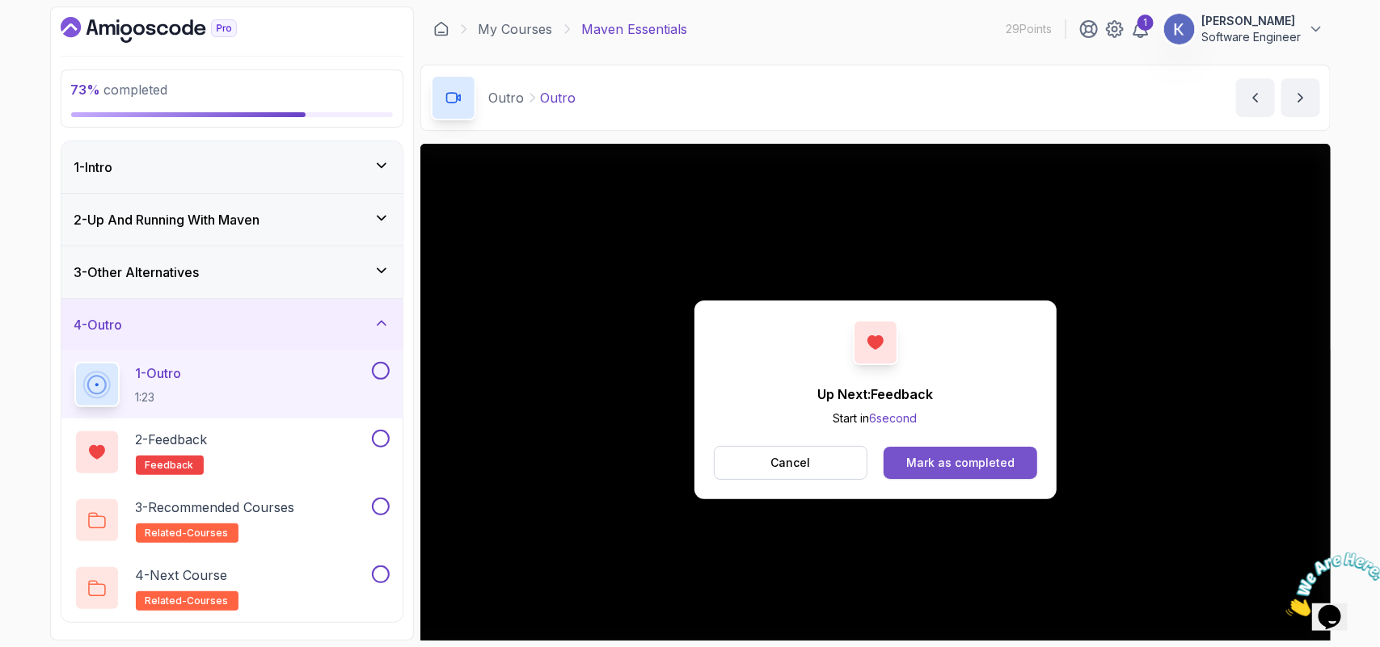
click at [936, 455] on div "Mark as completed" at bounding box center [960, 463] width 108 height 16
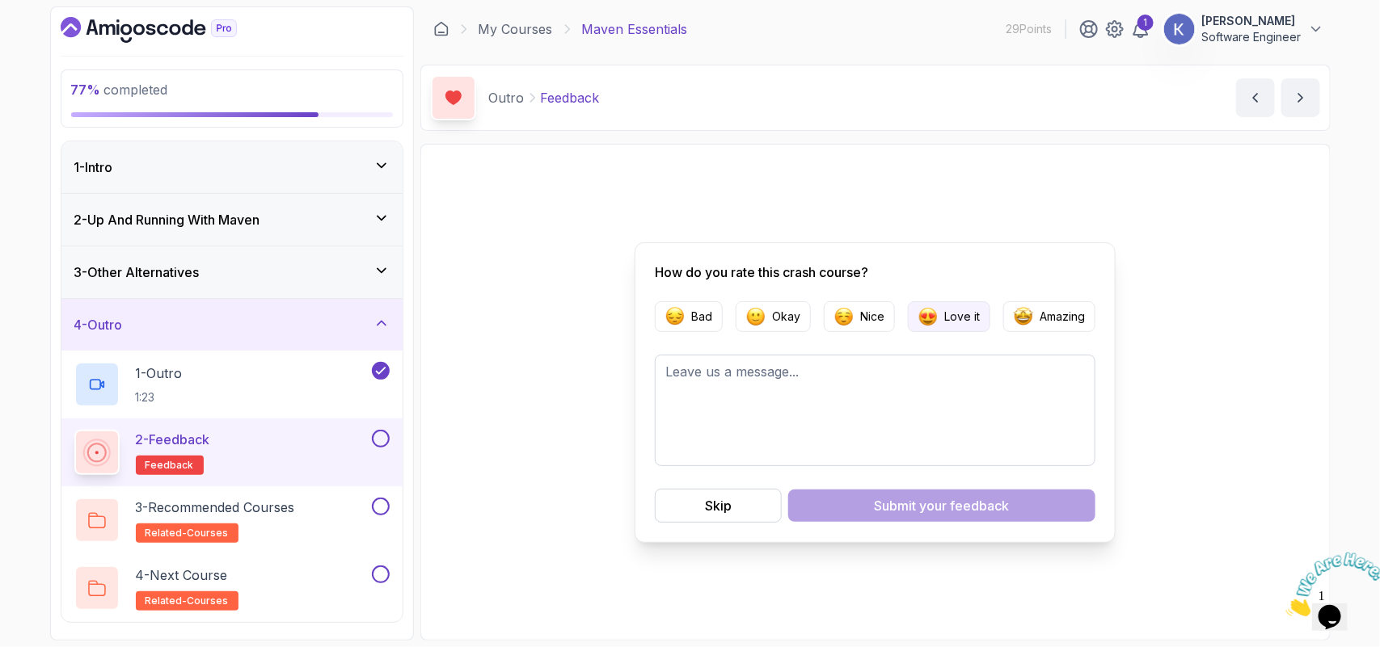
click at [946, 323] on p "Love it" at bounding box center [962, 317] width 36 height 16
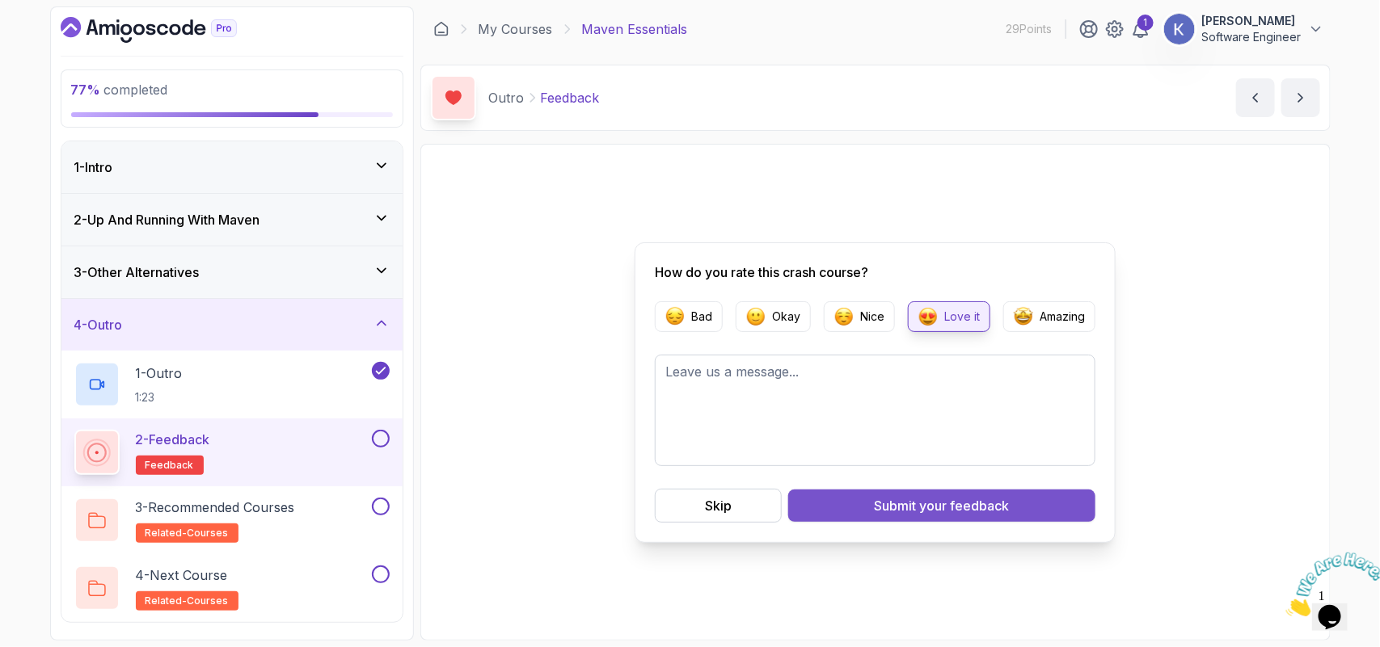
click at [954, 517] on button "Submit your feedback" at bounding box center [941, 506] width 307 height 32
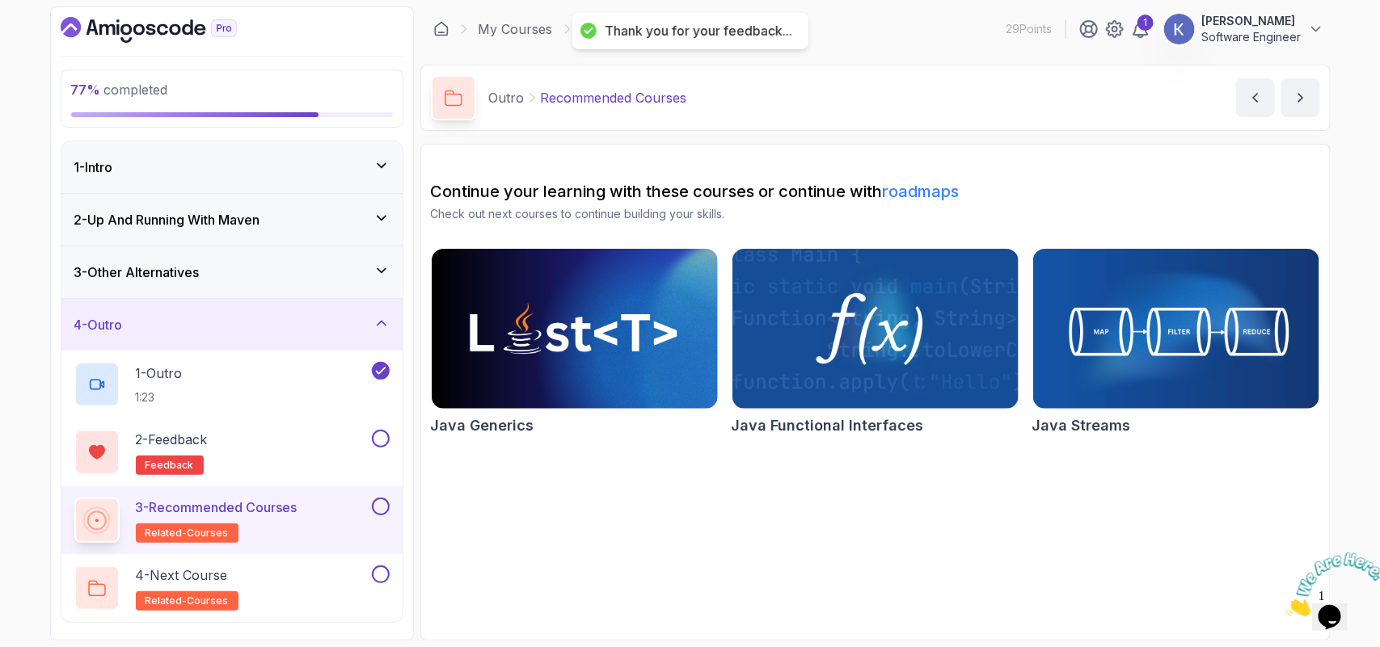
click at [724, 499] on section "Continue your learning with these courses or continue with roadmaps Check out n…" at bounding box center [875, 392] width 910 height 497
click at [841, 332] on img at bounding box center [875, 329] width 301 height 168
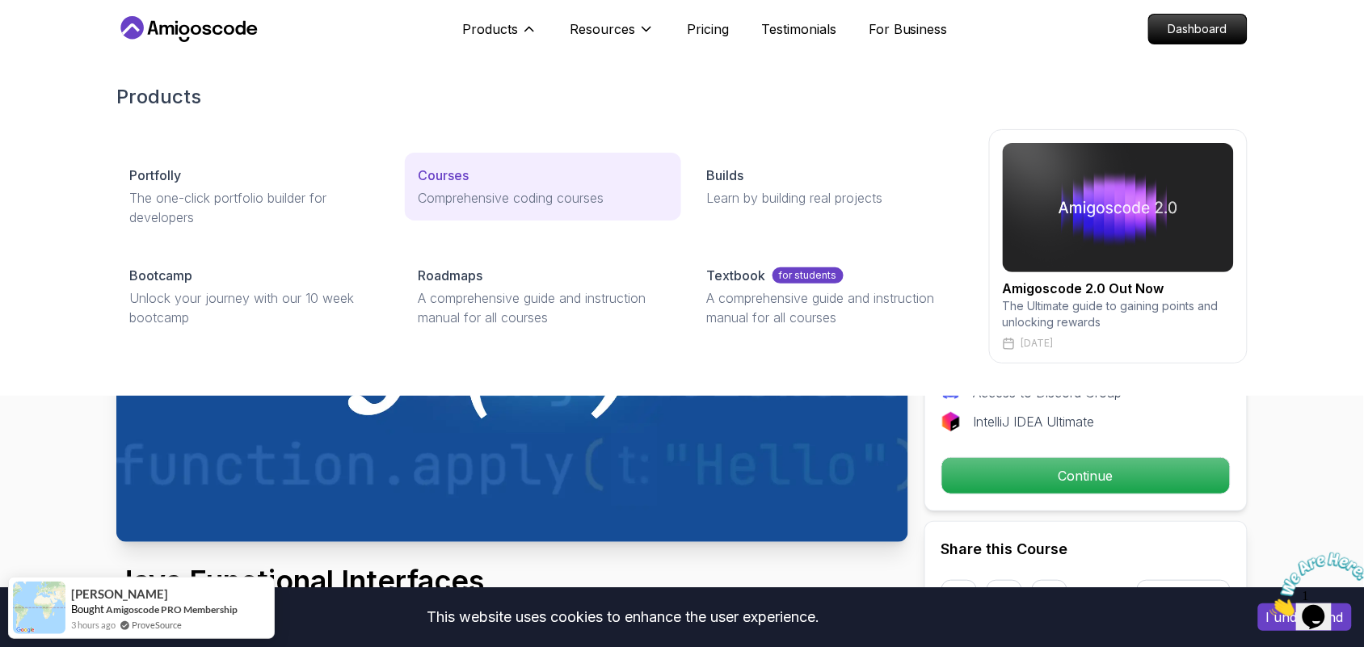
click at [517, 170] on div "Courses" at bounding box center [543, 175] width 250 height 19
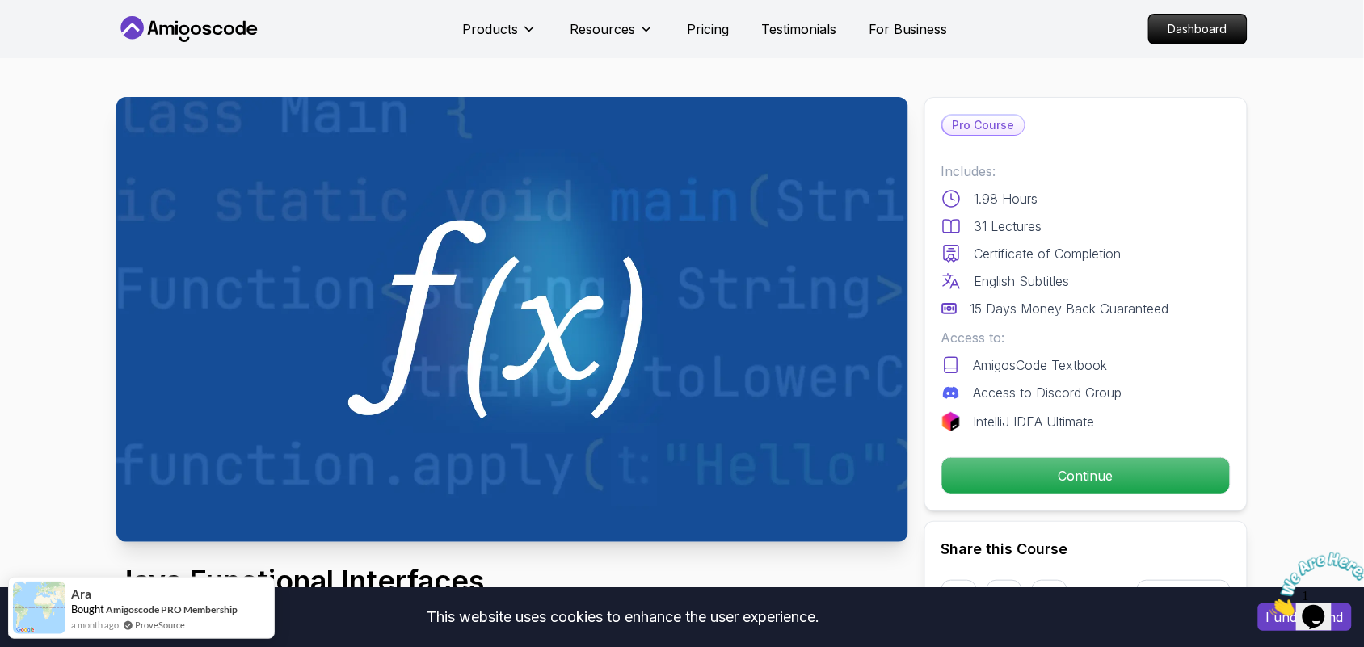
click at [192, 21] on icon at bounding box center [188, 29] width 145 height 26
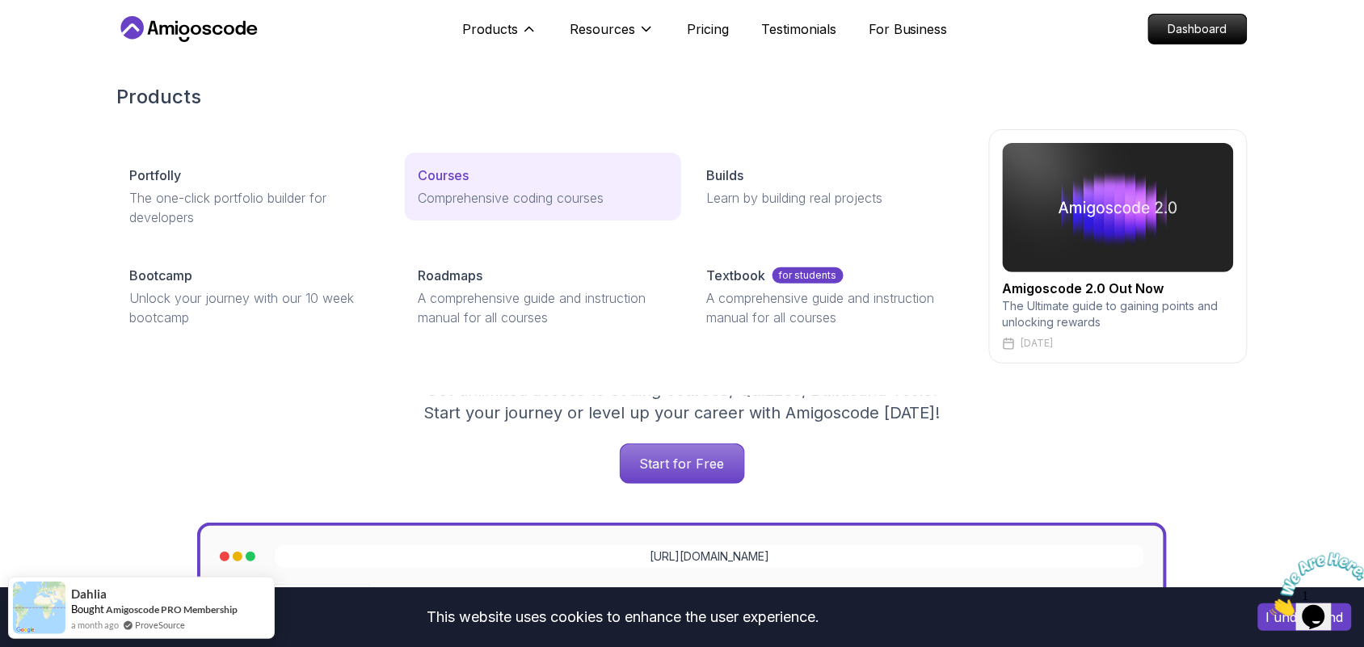
click at [494, 196] on p "Comprehensive coding courses" at bounding box center [543, 197] width 250 height 19
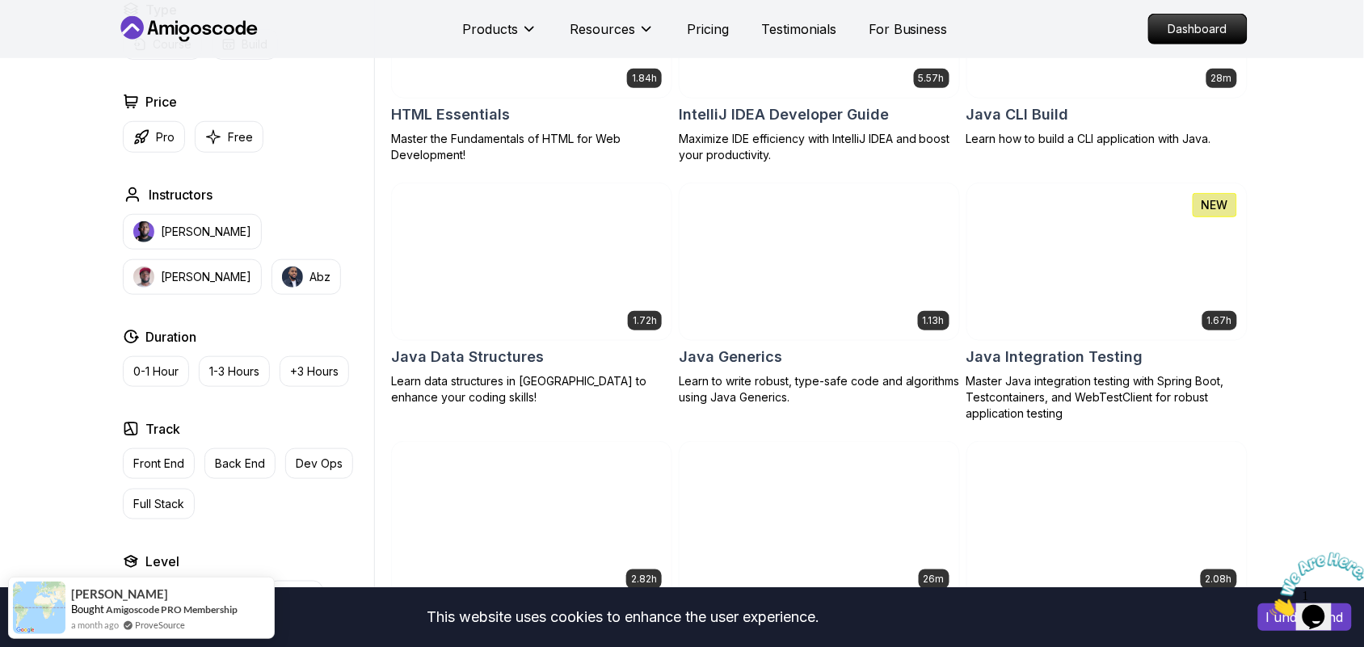
scroll to position [2667, 0]
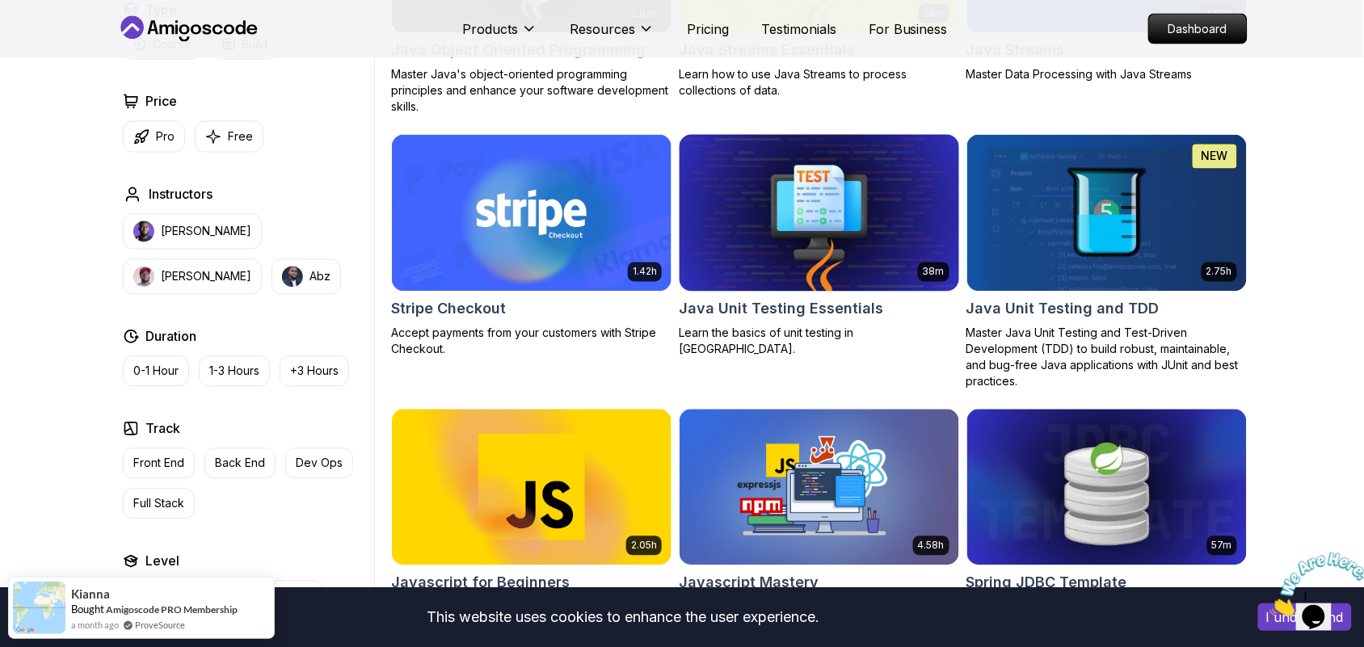
click at [915, 167] on img at bounding box center [818, 213] width 293 height 164
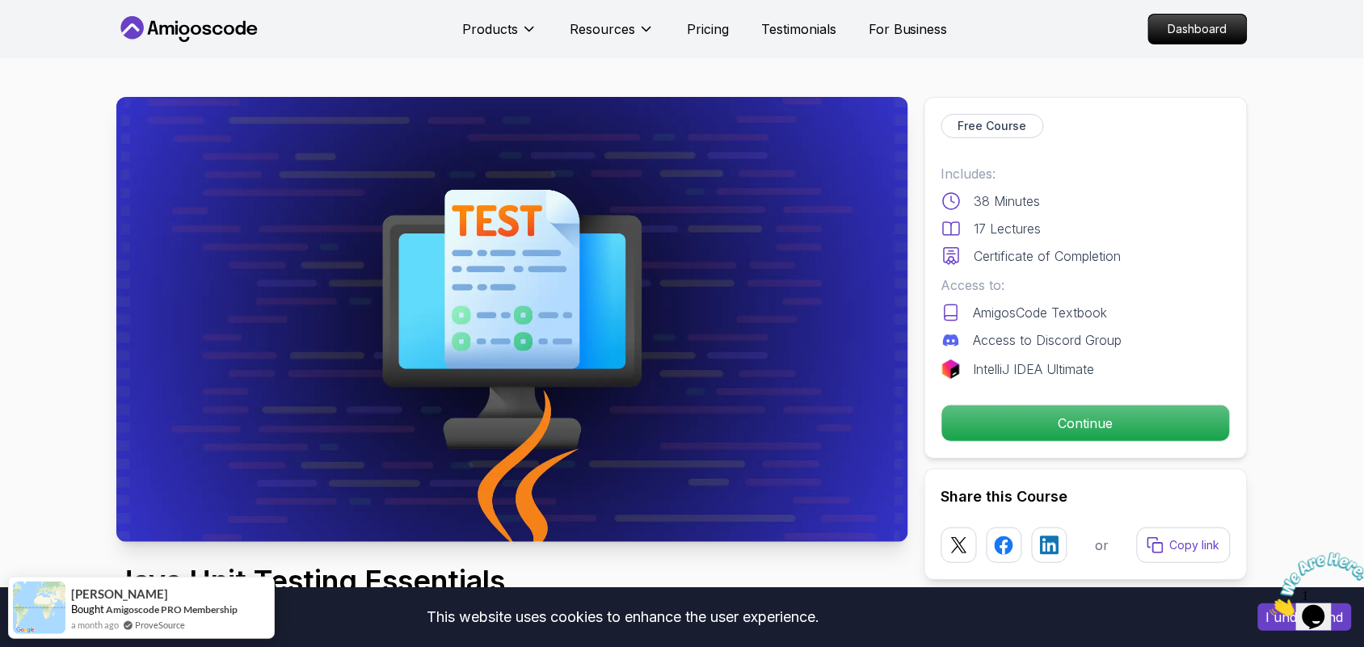
scroll to position [566, 0]
